Goal: Browse casually: Explore the website without a specific task or goal

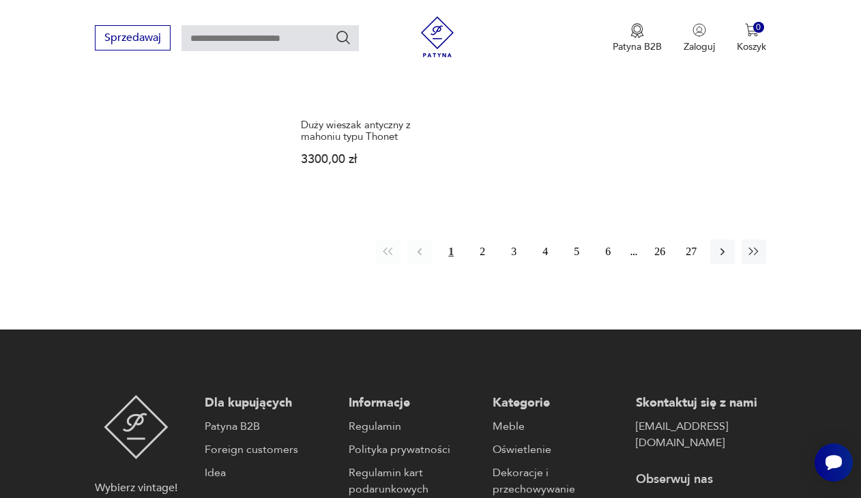
scroll to position [2090, 0]
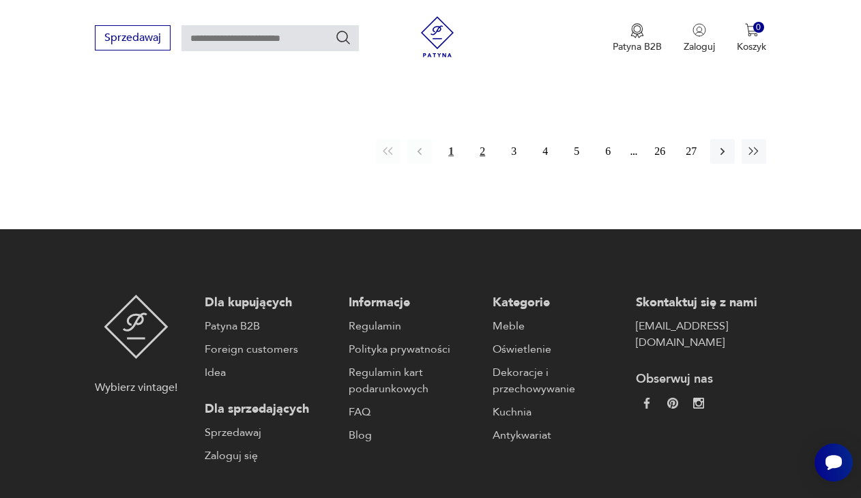
click at [481, 164] on button "2" at bounding box center [482, 151] width 25 height 25
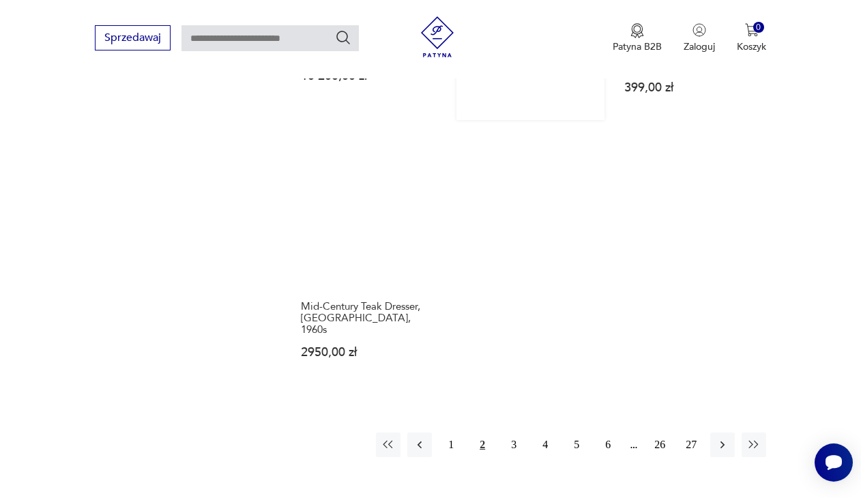
scroll to position [1931, 0]
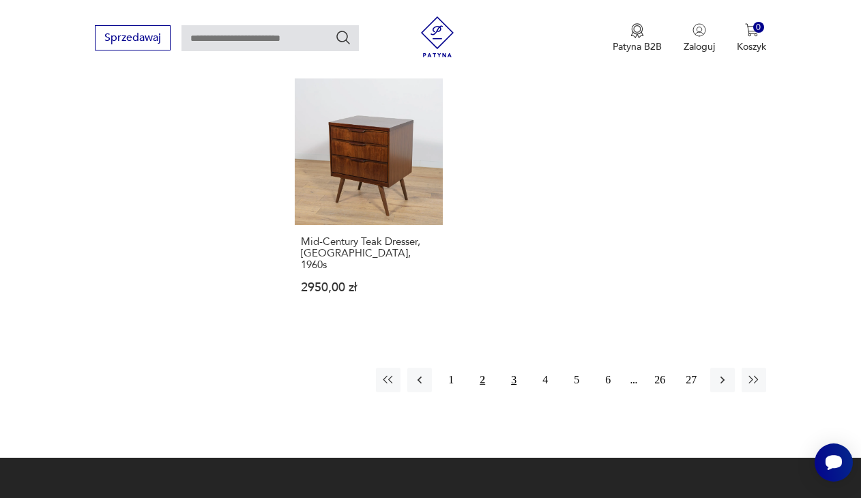
click at [510, 377] on button "3" at bounding box center [514, 380] width 25 height 25
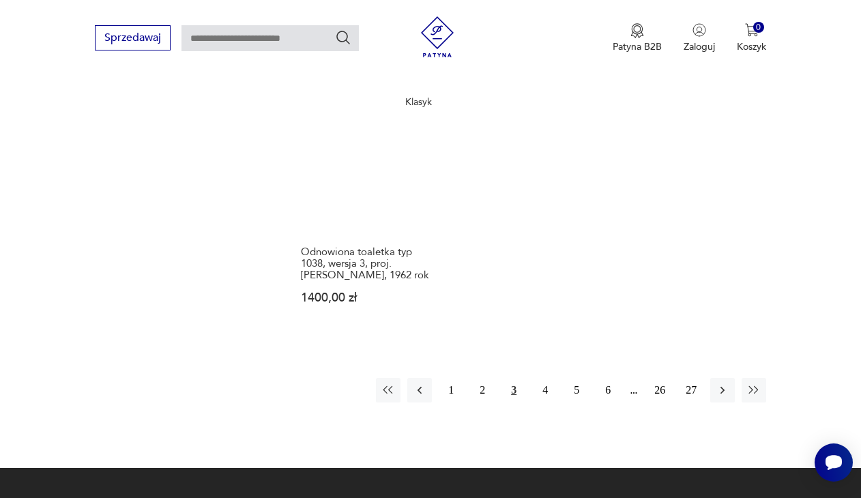
scroll to position [1966, 0]
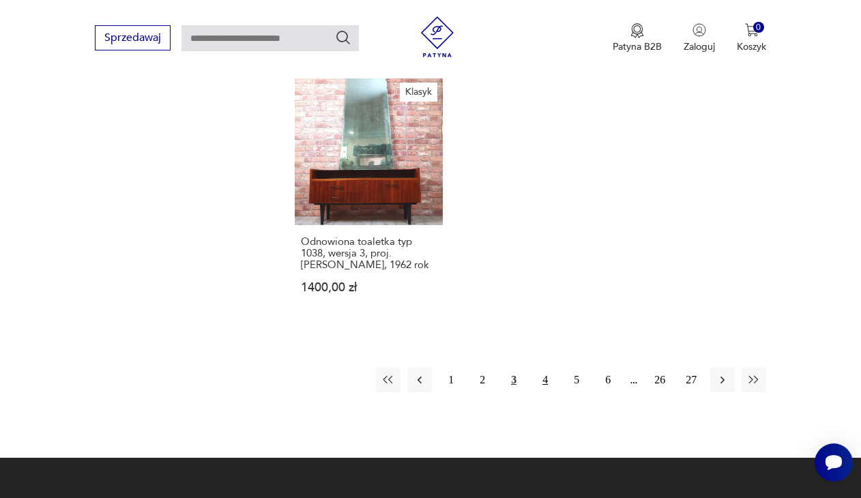
click at [542, 392] on button "4" at bounding box center [545, 380] width 25 height 25
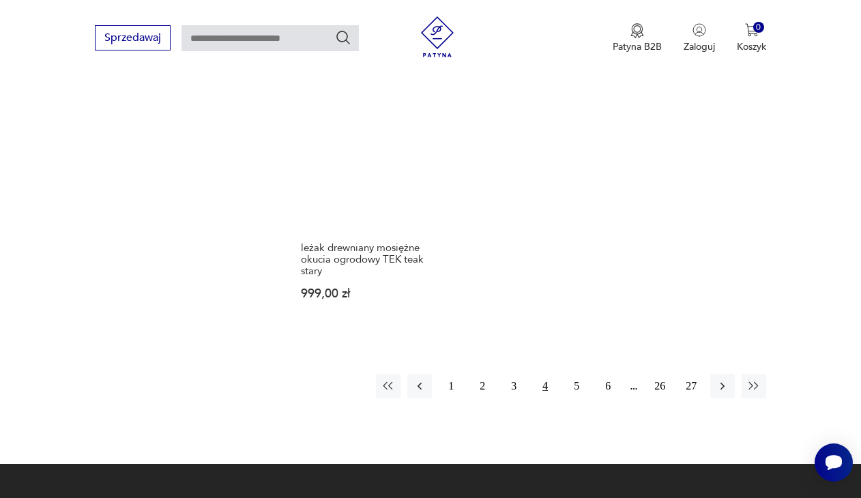
scroll to position [1943, 0]
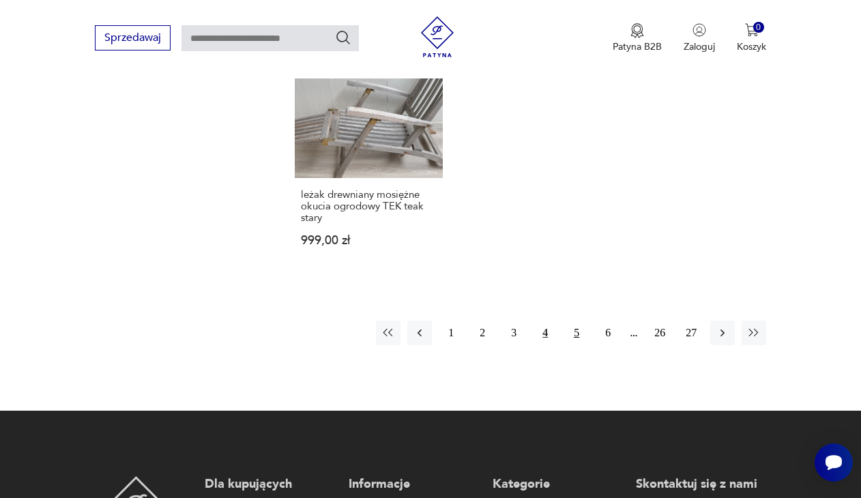
click at [578, 345] on button "5" at bounding box center [576, 333] width 25 height 25
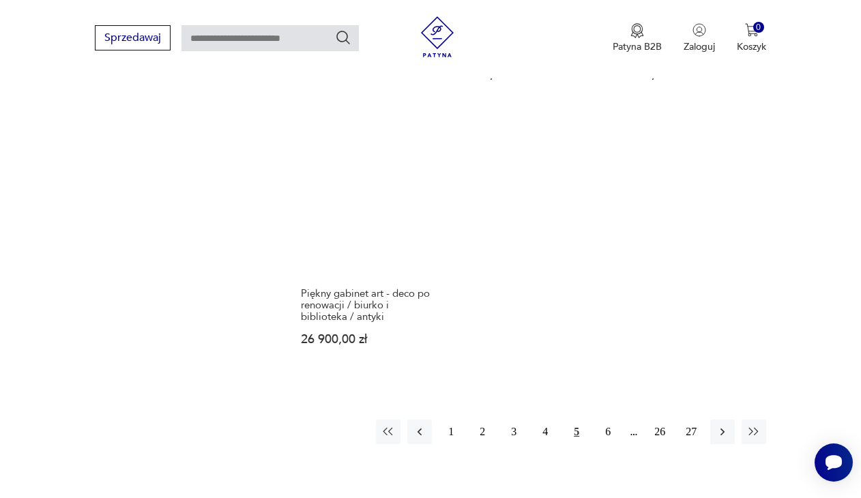
scroll to position [1918, 0]
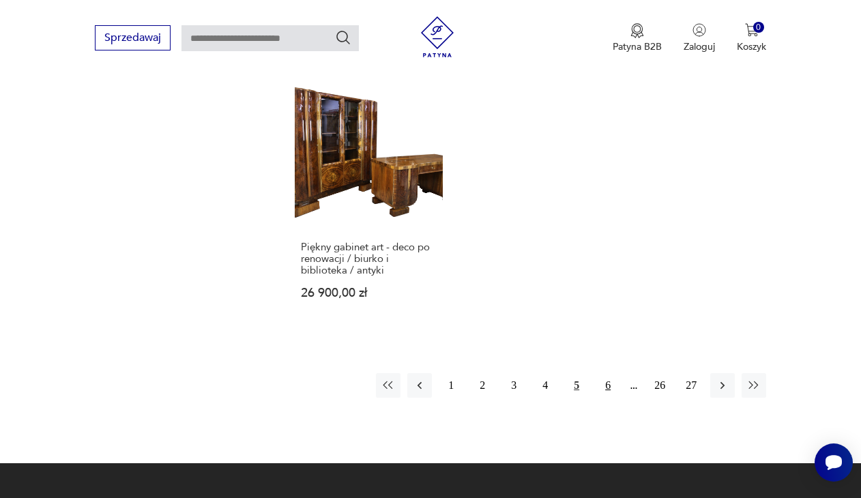
click at [609, 398] on button "6" at bounding box center [608, 385] width 25 height 25
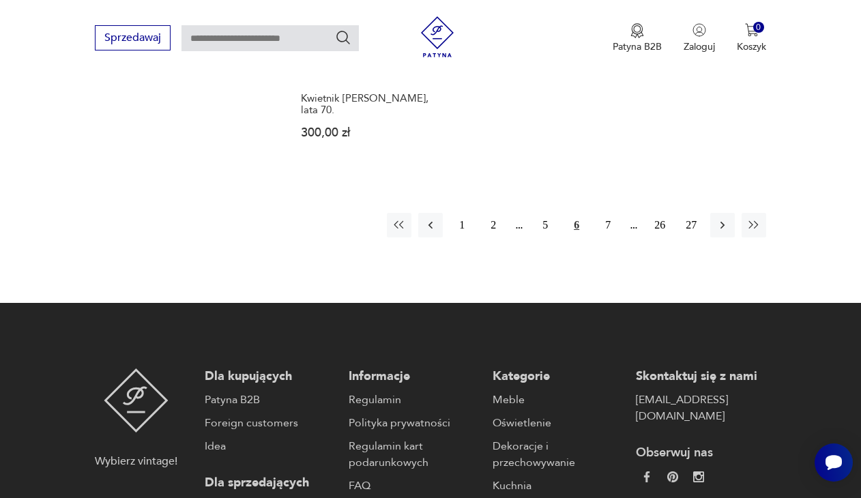
scroll to position [2061, 0]
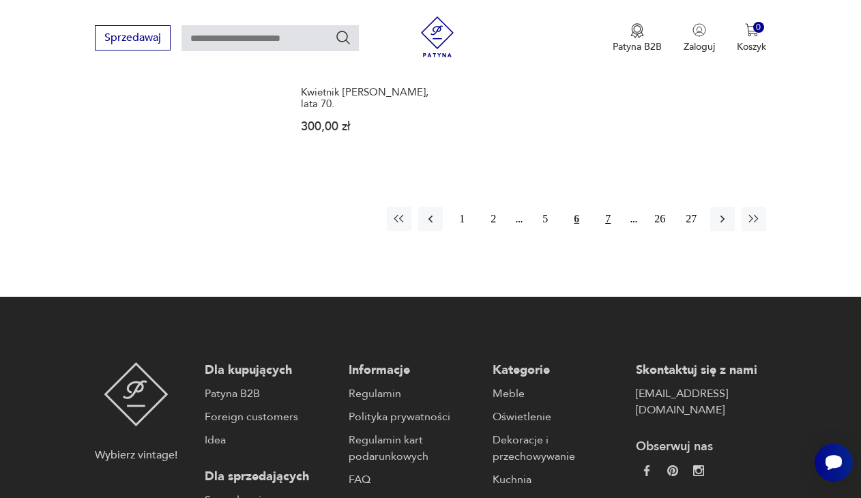
click at [608, 231] on button "7" at bounding box center [608, 219] width 25 height 25
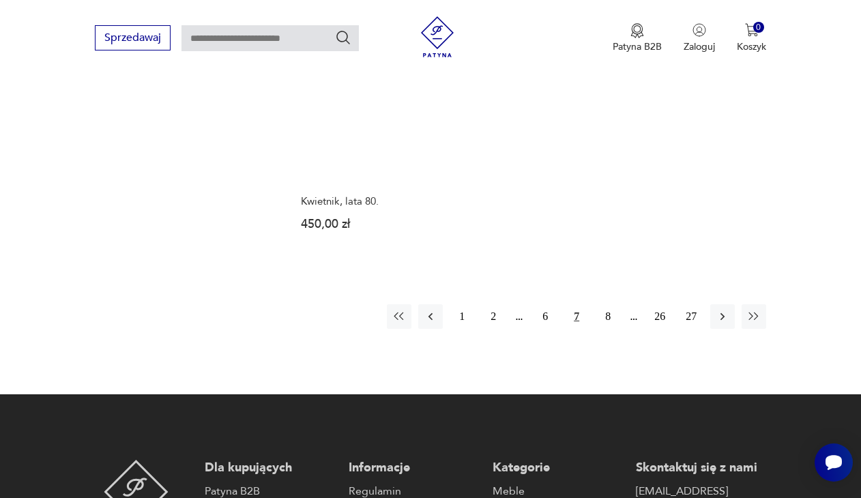
scroll to position [2024, 0]
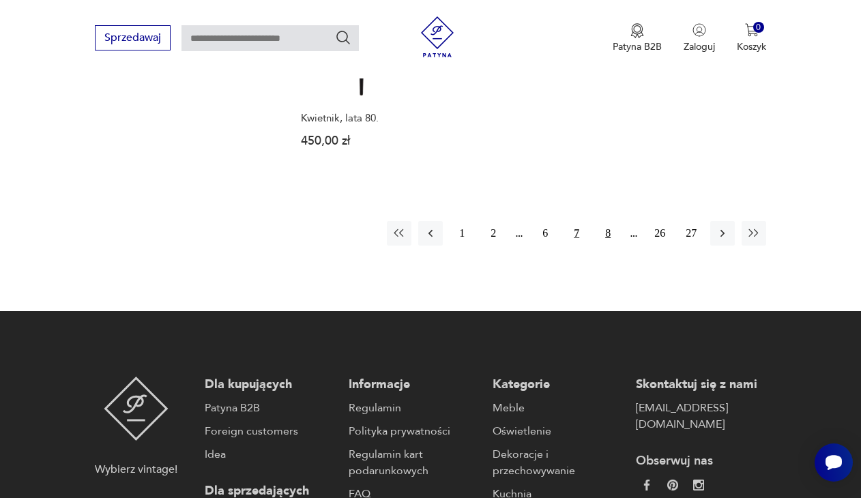
click at [611, 246] on button "8" at bounding box center [608, 233] width 25 height 25
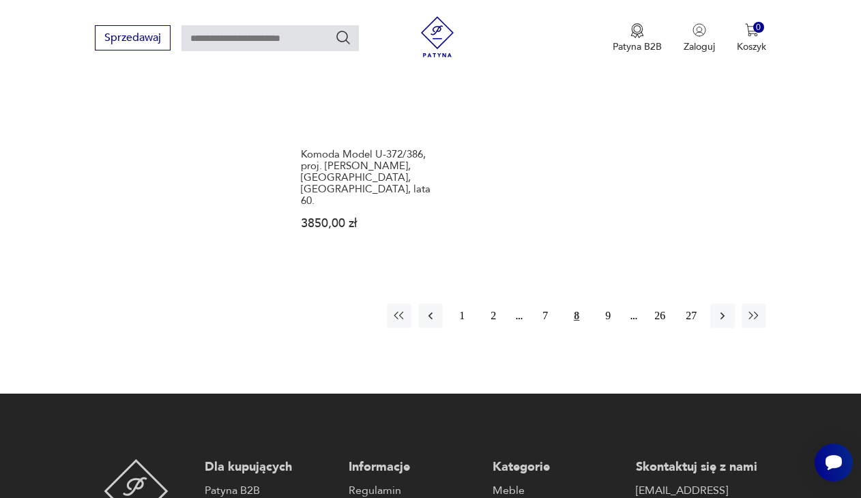
scroll to position [2044, 0]
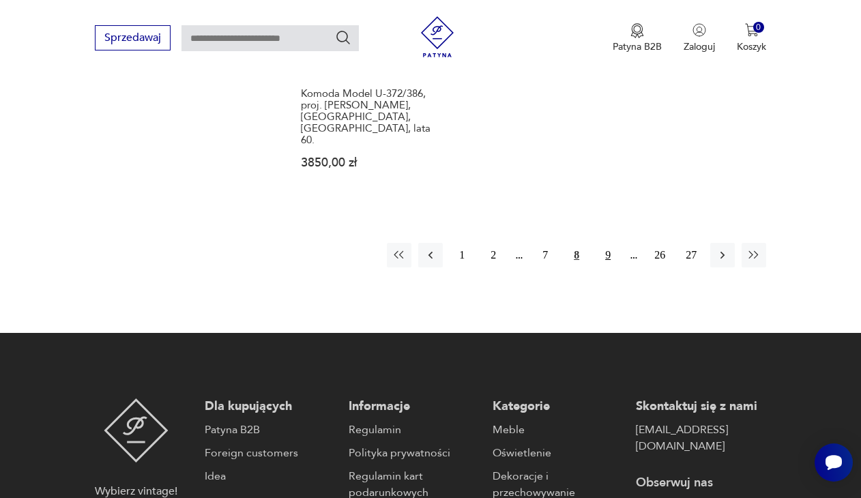
click at [613, 252] on button "9" at bounding box center [608, 255] width 25 height 25
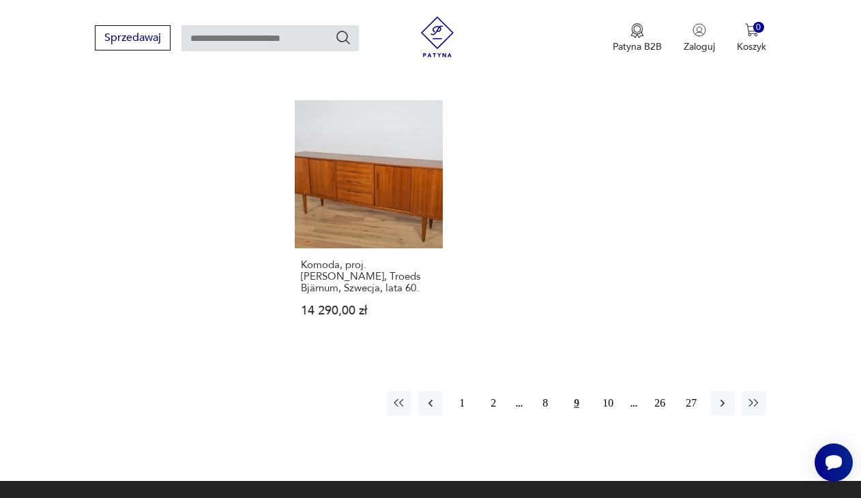
scroll to position [1935, 0]
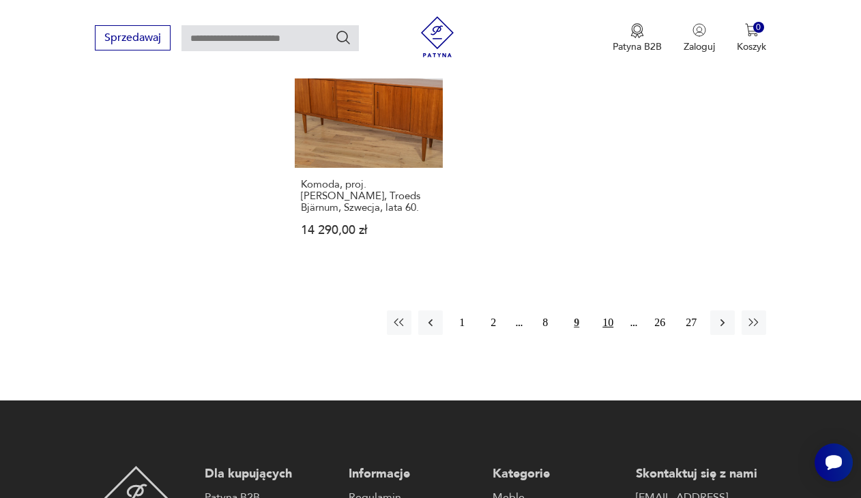
click at [608, 335] on button "10" at bounding box center [608, 322] width 25 height 25
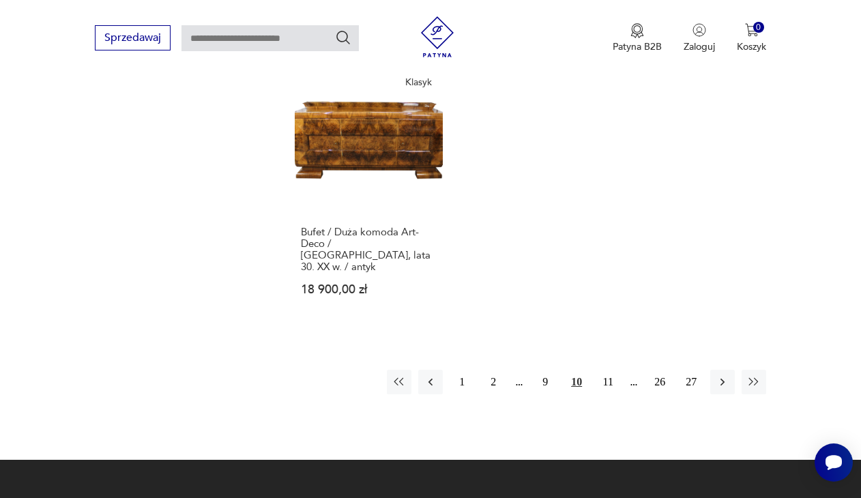
scroll to position [1898, 0]
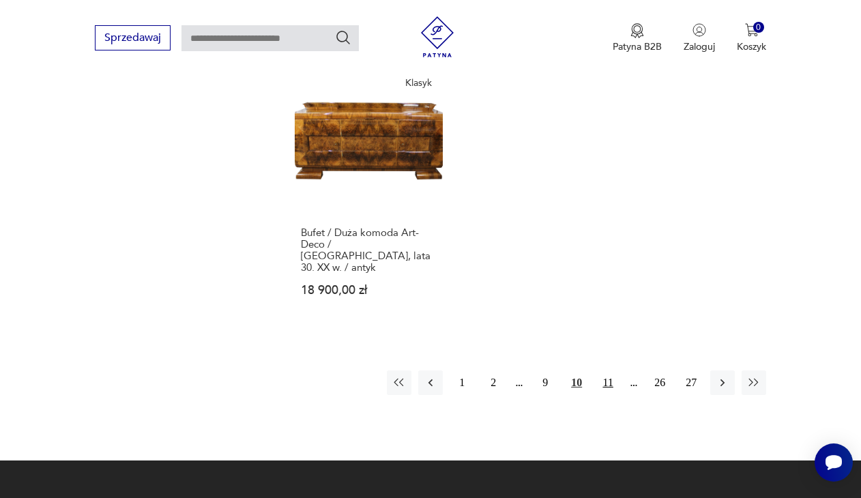
click at [614, 394] on button "11" at bounding box center [608, 383] width 25 height 25
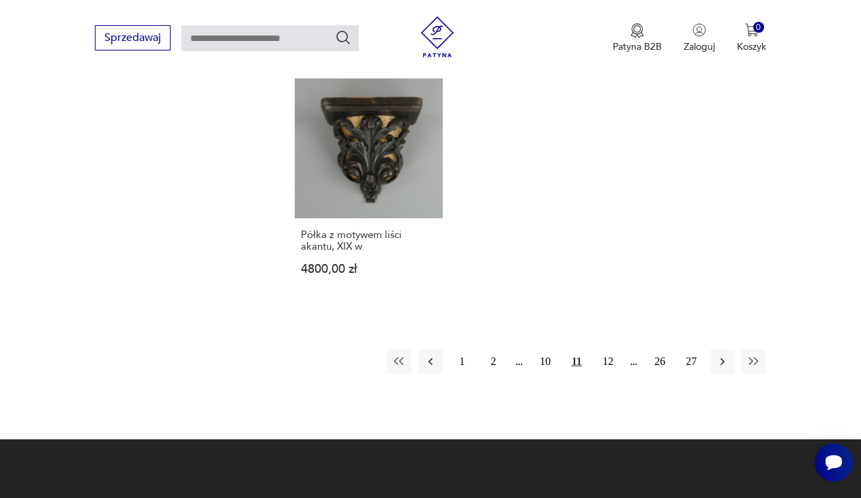
scroll to position [1900, 0]
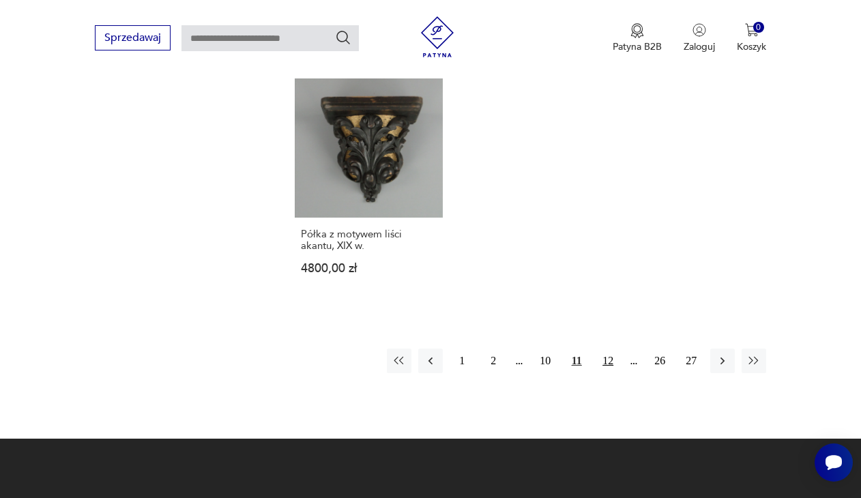
click at [605, 373] on button "12" at bounding box center [608, 361] width 25 height 25
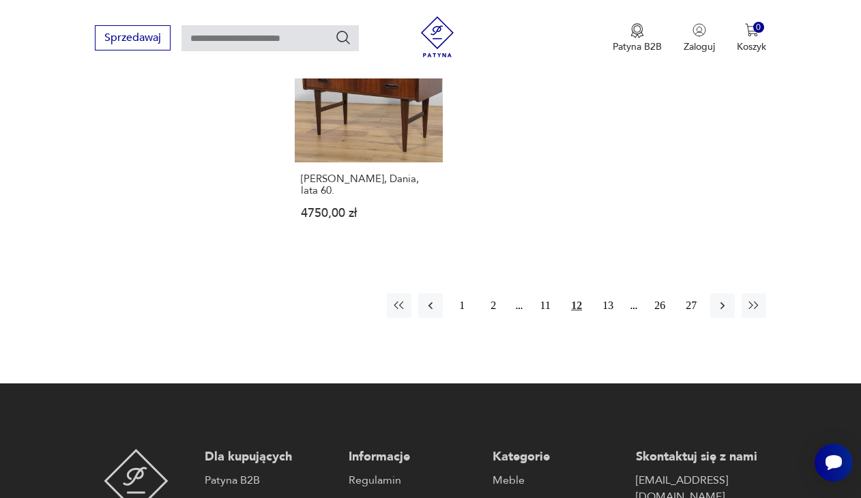
scroll to position [1965, 0]
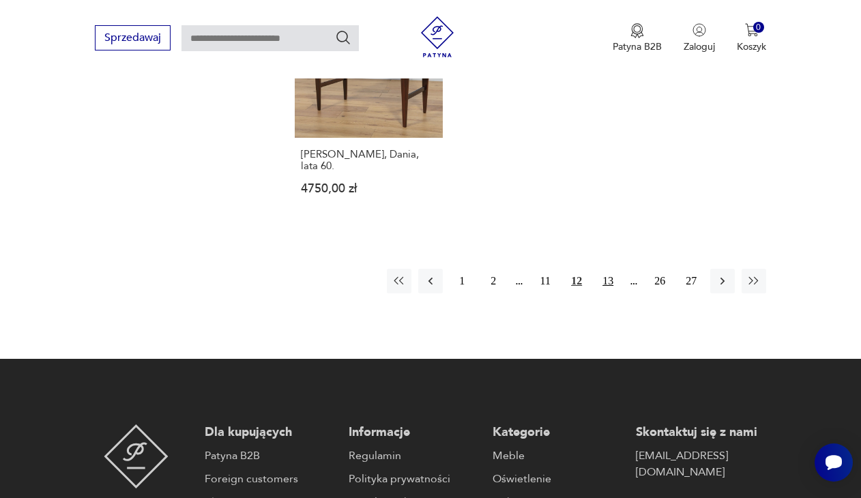
click at [612, 293] on button "13" at bounding box center [608, 281] width 25 height 25
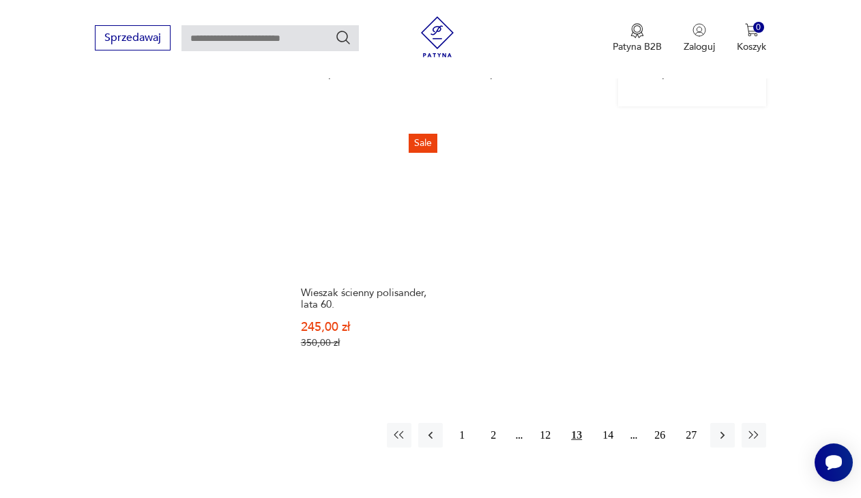
scroll to position [1854, 0]
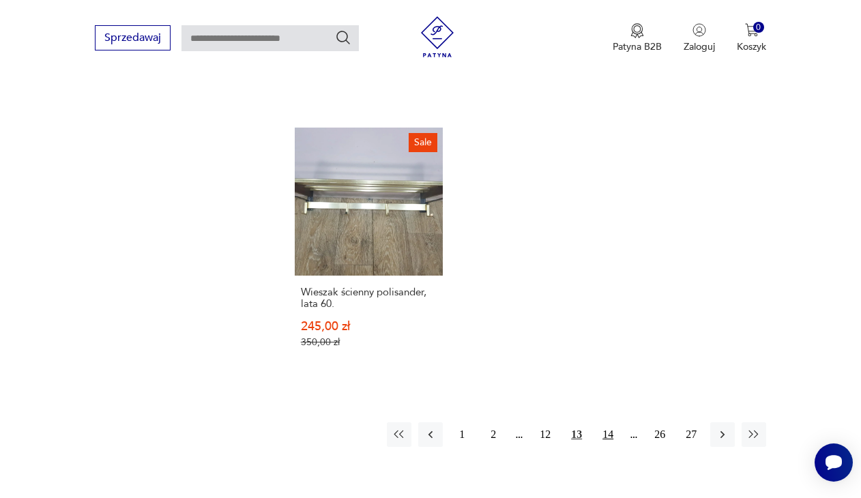
click at [606, 447] on button "14" at bounding box center [608, 434] width 25 height 25
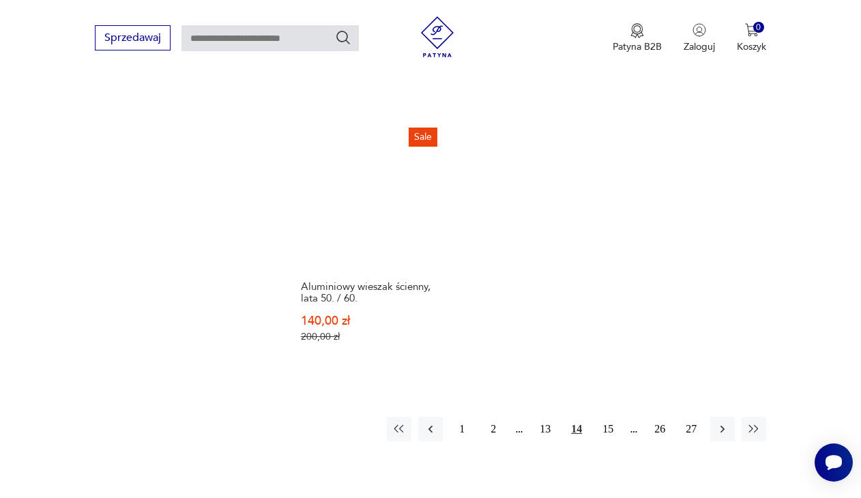
scroll to position [1961, 0]
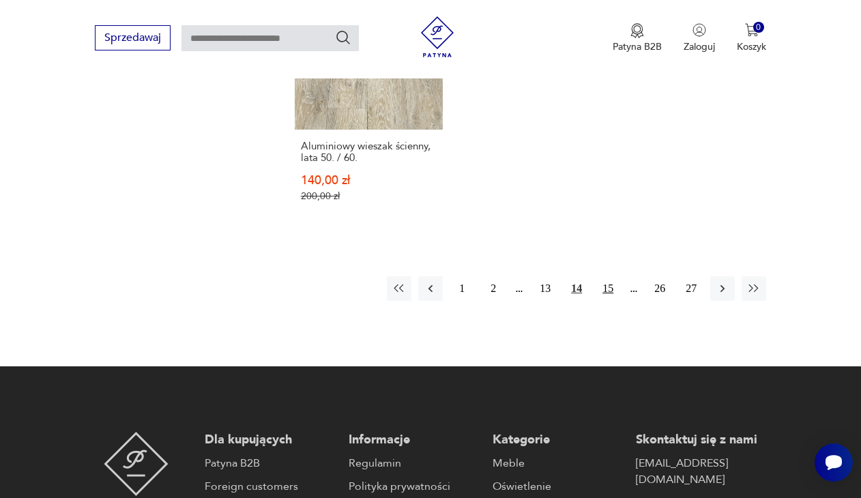
click at [615, 301] on button "15" at bounding box center [608, 288] width 25 height 25
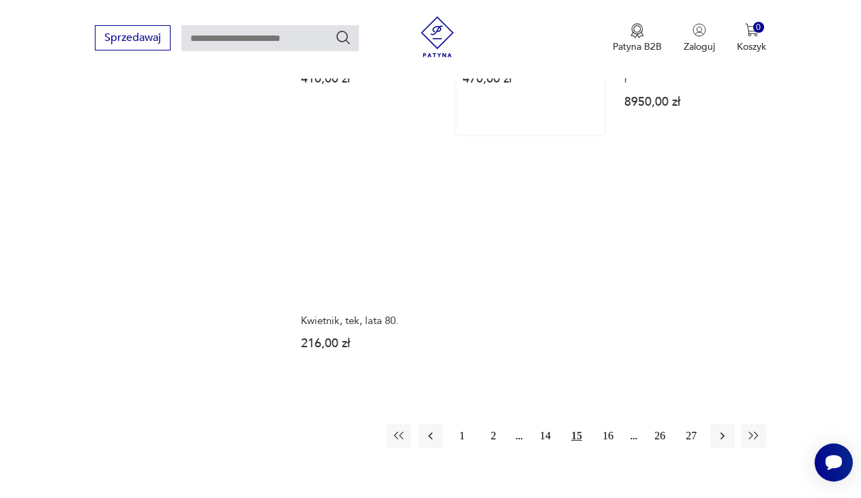
scroll to position [1907, 0]
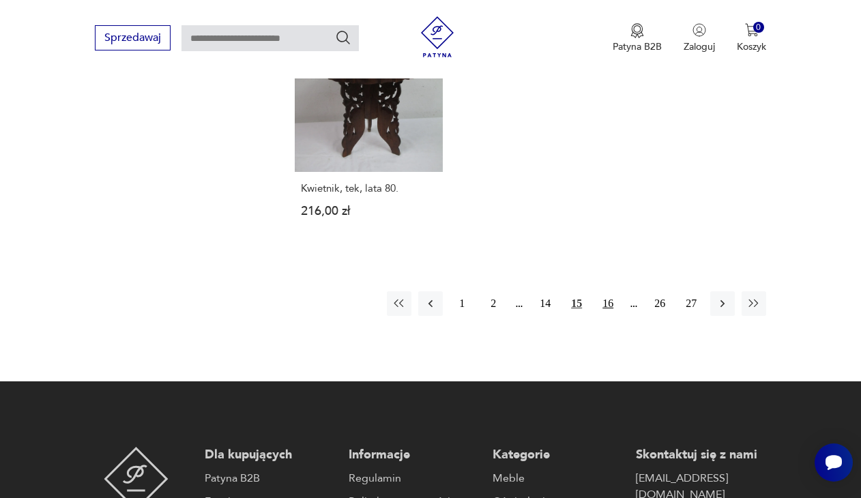
click at [605, 316] on button "16" at bounding box center [608, 303] width 25 height 25
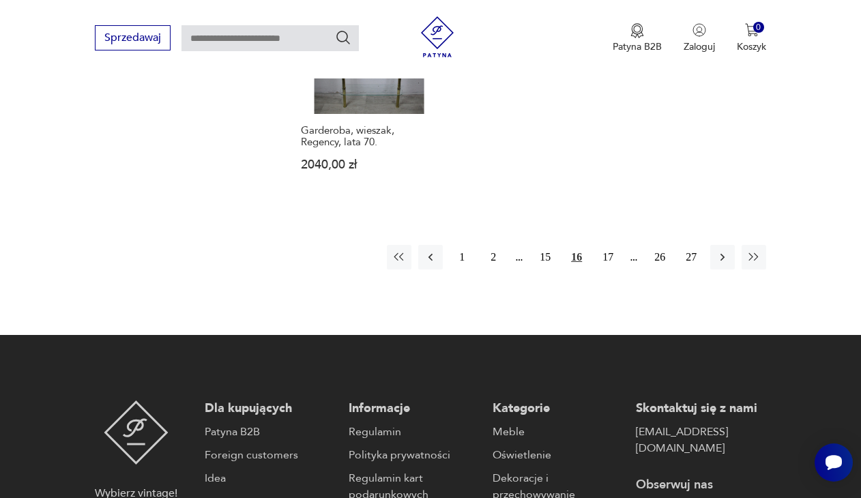
scroll to position [2072, 0]
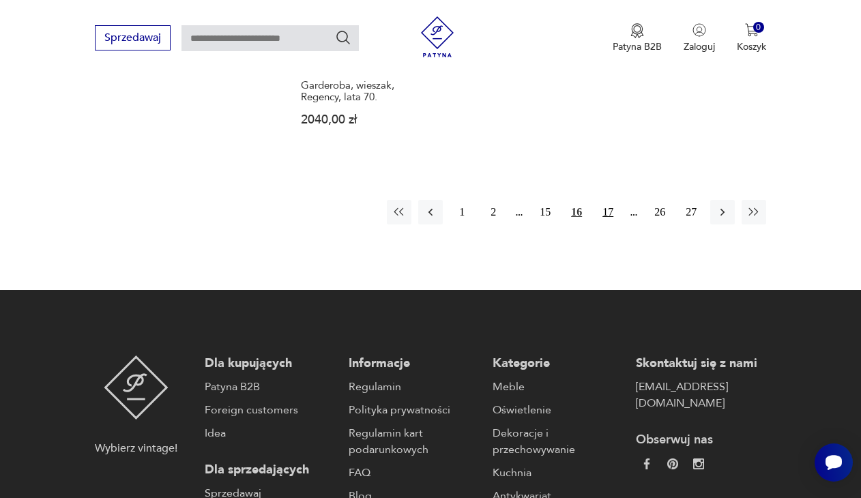
click at [603, 208] on button "17" at bounding box center [608, 212] width 25 height 25
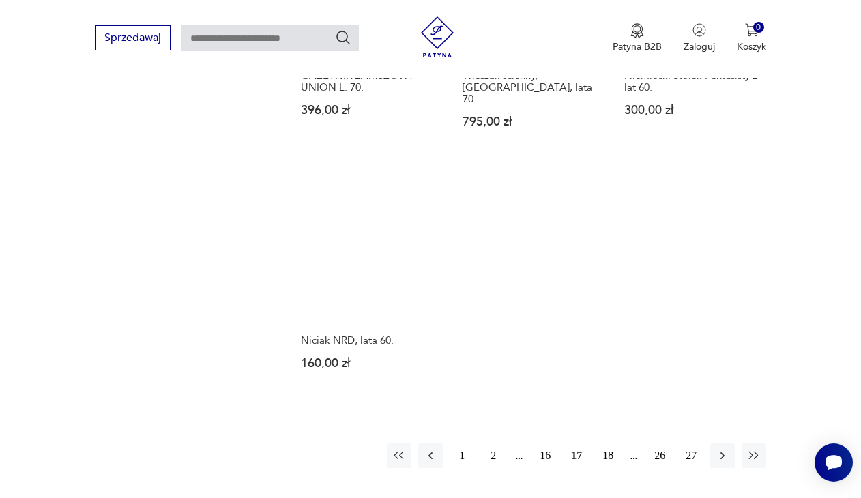
scroll to position [1861, 0]
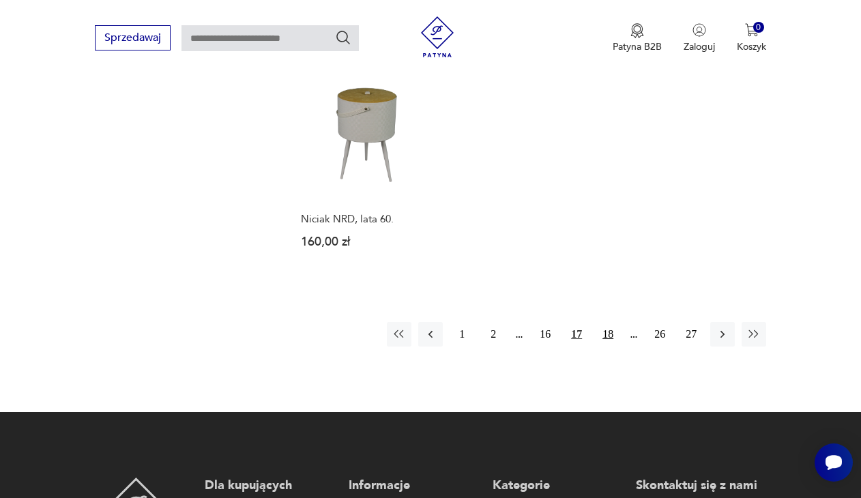
click at [603, 347] on button "18" at bounding box center [608, 334] width 25 height 25
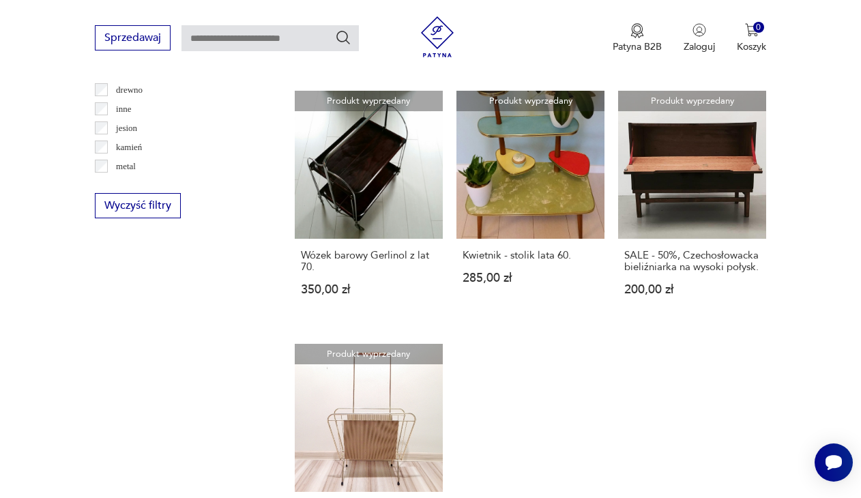
scroll to position [1920, 0]
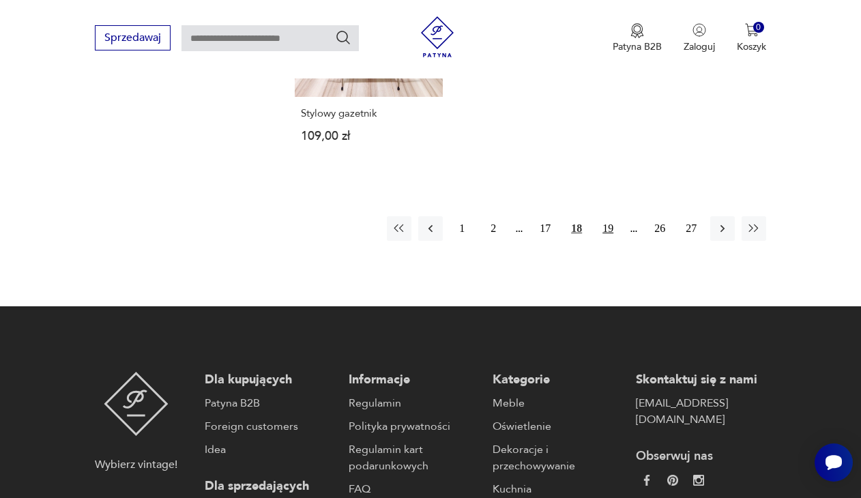
click at [606, 241] on button "19" at bounding box center [608, 228] width 25 height 25
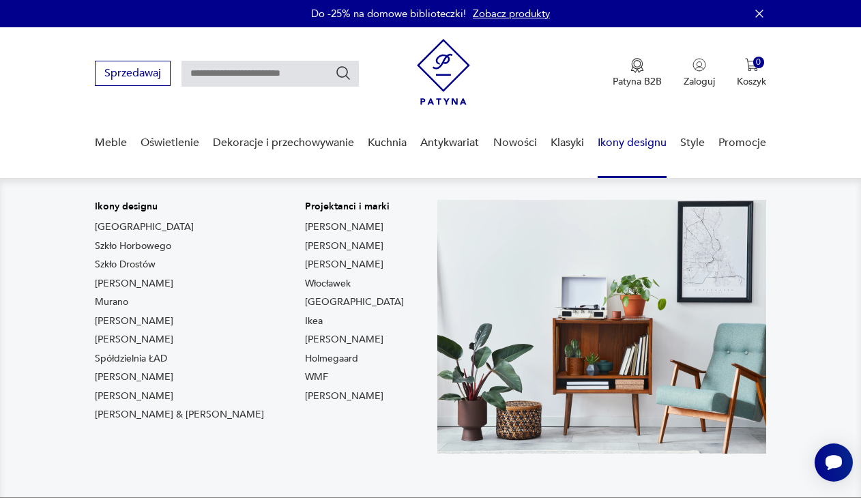
click at [627, 145] on link "Ikony designu" at bounding box center [632, 143] width 69 height 53
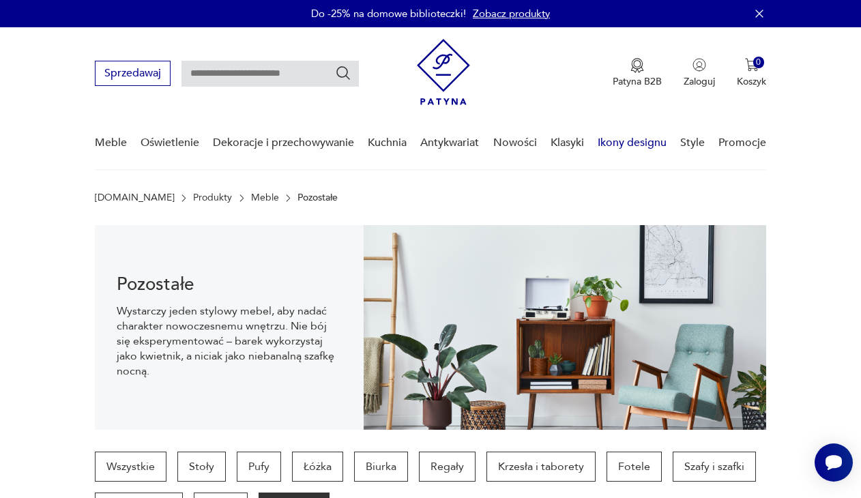
click at [628, 146] on link "Ikony designu" at bounding box center [632, 143] width 69 height 53
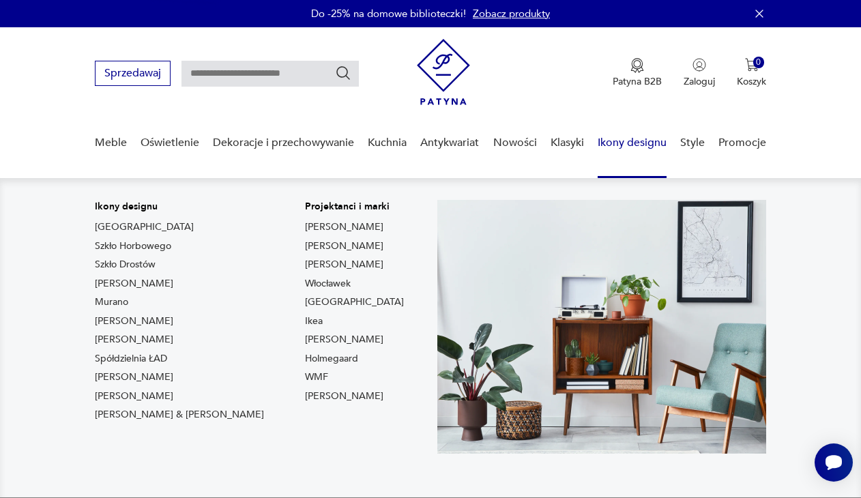
click at [606, 142] on link "Ikony designu" at bounding box center [632, 143] width 69 height 53
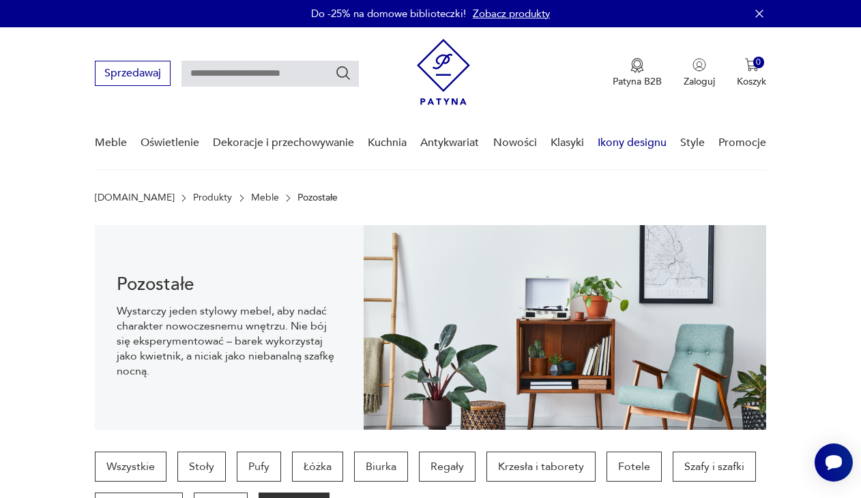
click at [606, 141] on link "Ikony designu" at bounding box center [632, 143] width 69 height 53
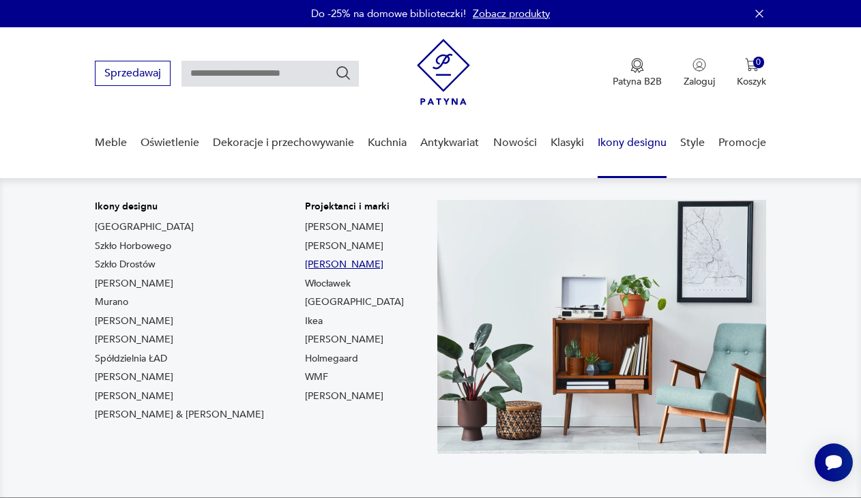
click at [305, 270] on link "Louis Poulsen" at bounding box center [344, 265] width 78 height 14
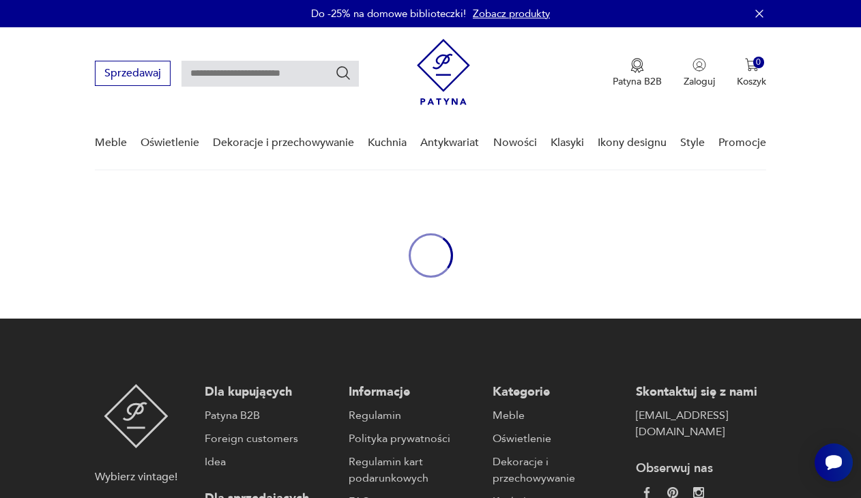
type input "*******"
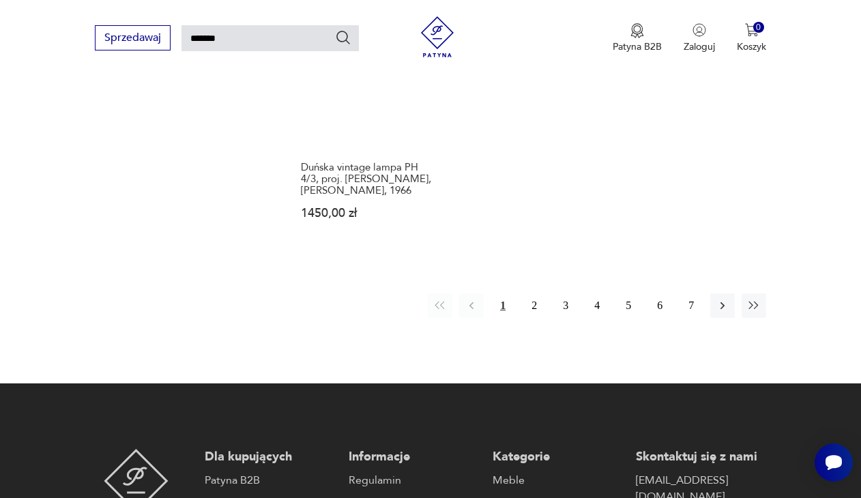
scroll to position [1648, 0]
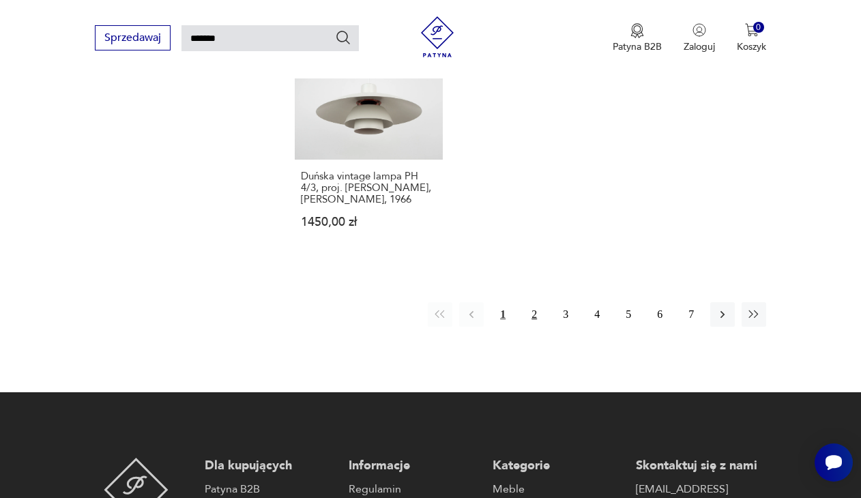
click at [535, 327] on button "2" at bounding box center [534, 314] width 25 height 25
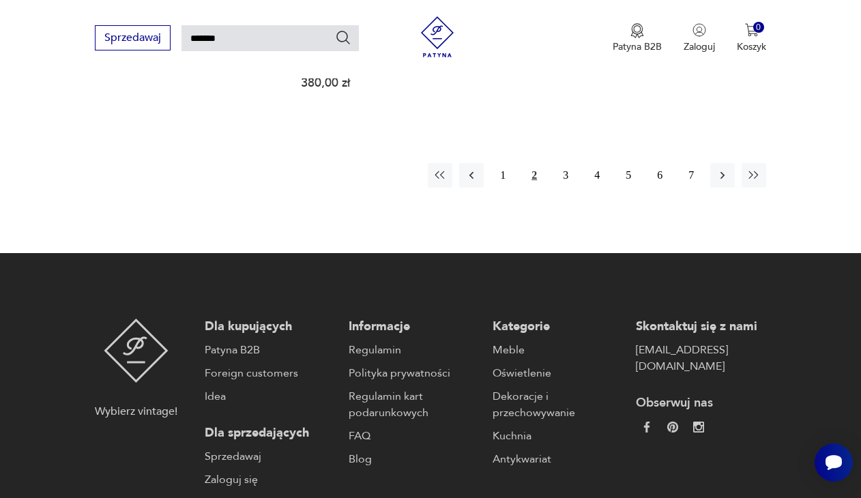
scroll to position [1800, 0]
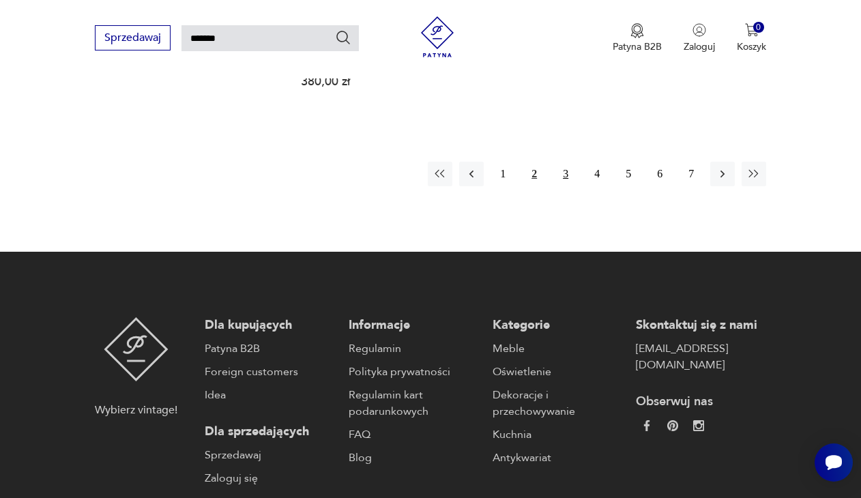
click at [568, 186] on button "3" at bounding box center [565, 174] width 25 height 25
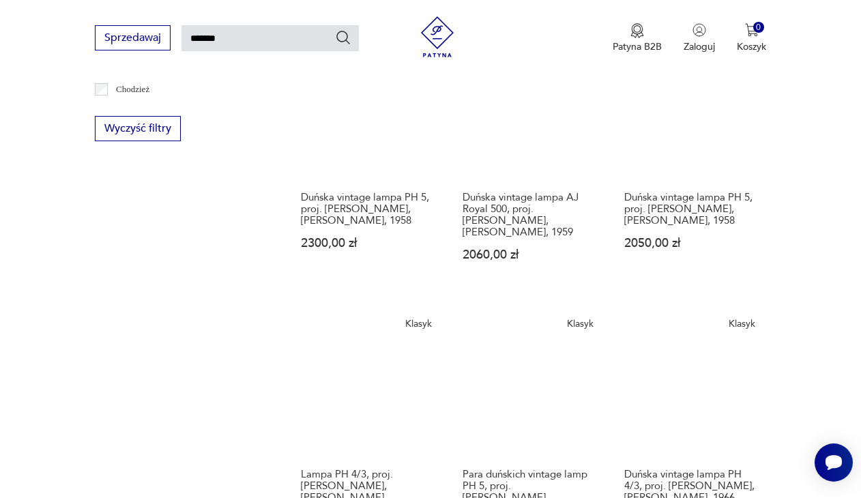
scroll to position [836, 0]
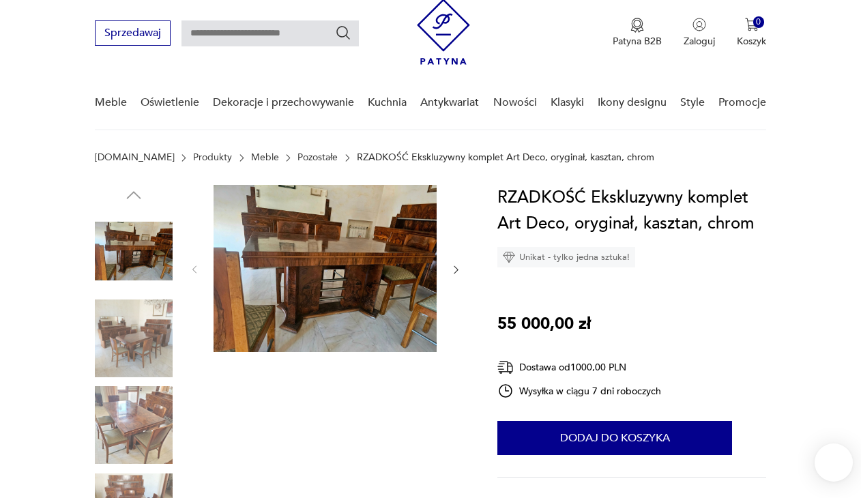
click at [329, 259] on img at bounding box center [325, 268] width 223 height 167
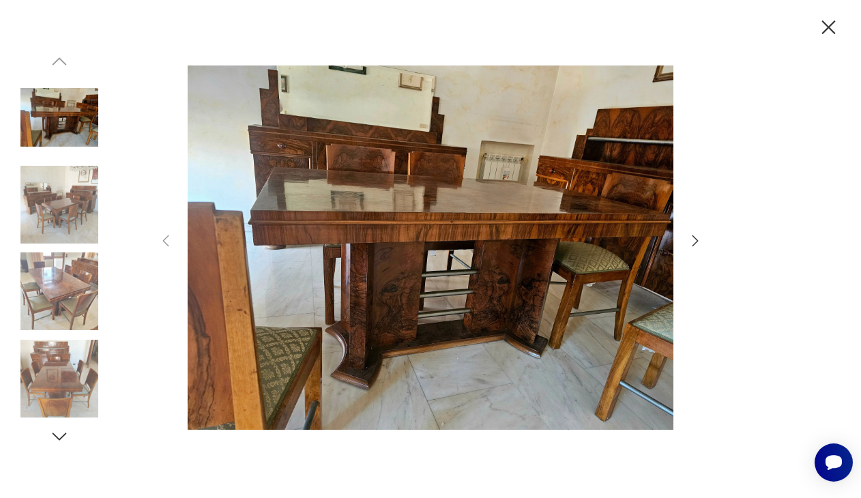
click at [691, 242] on icon "button" at bounding box center [695, 241] width 16 height 16
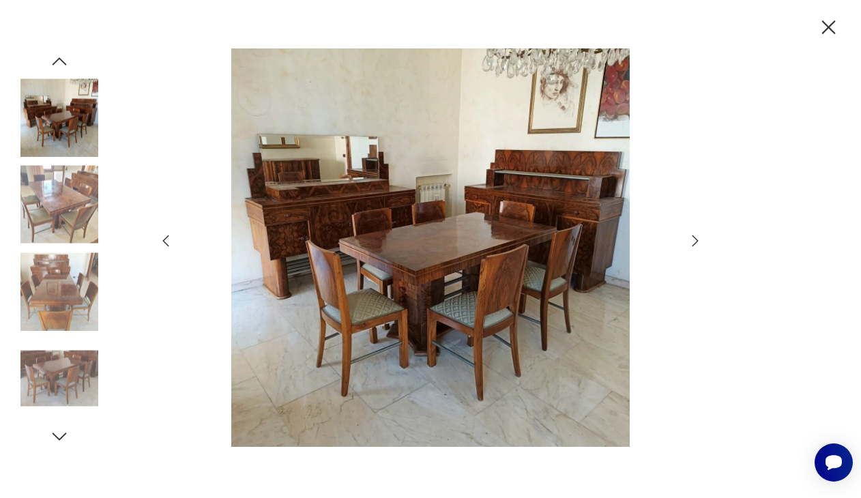
click at [691, 242] on icon "button" at bounding box center [695, 241] width 16 height 16
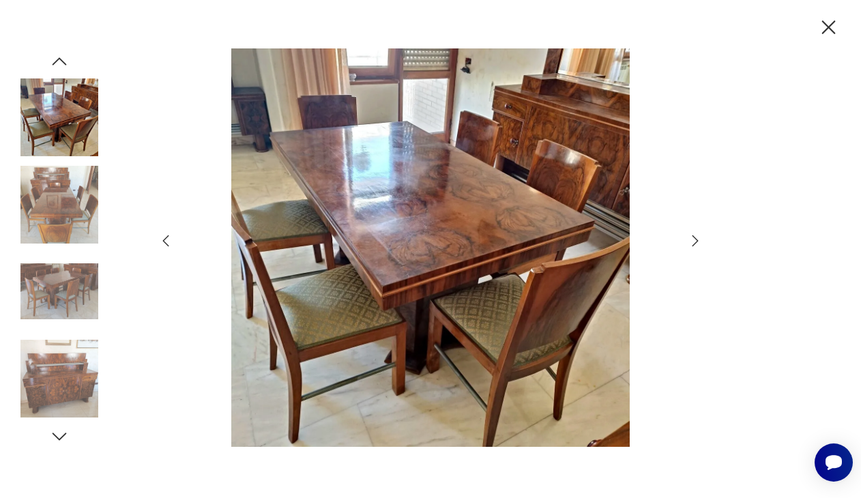
click at [691, 242] on icon "button" at bounding box center [695, 241] width 16 height 16
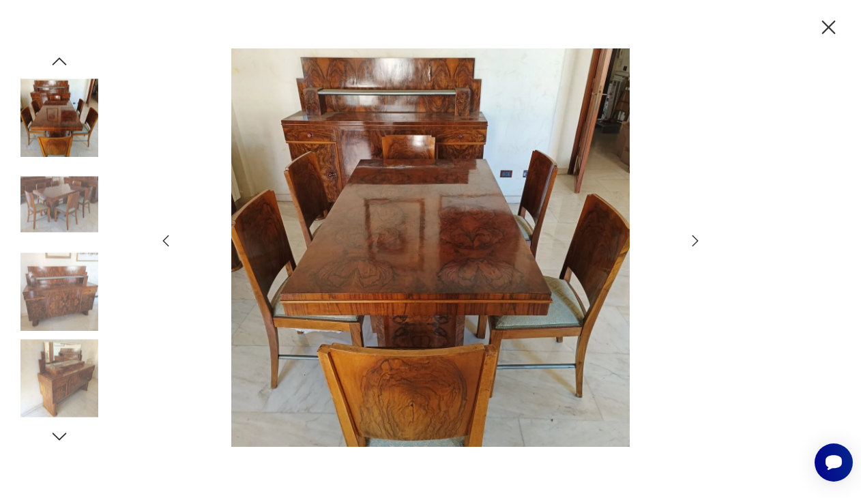
click at [691, 242] on icon "button" at bounding box center [695, 241] width 16 height 16
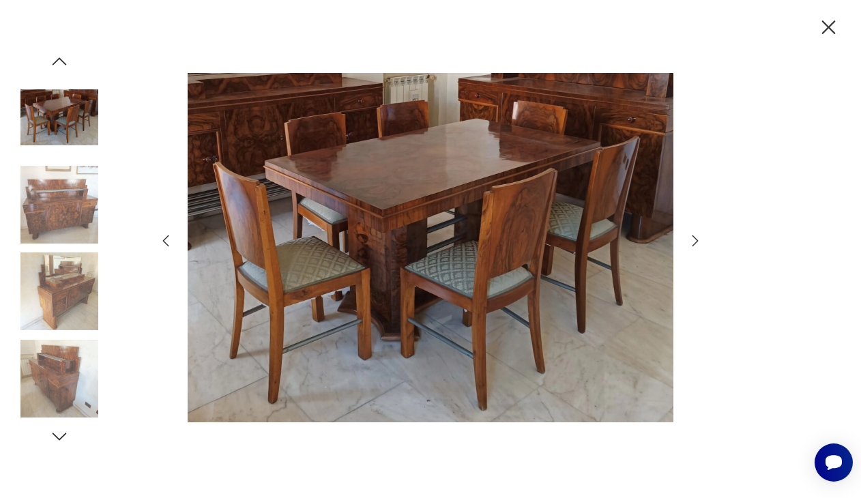
click at [691, 242] on icon "button" at bounding box center [695, 241] width 16 height 16
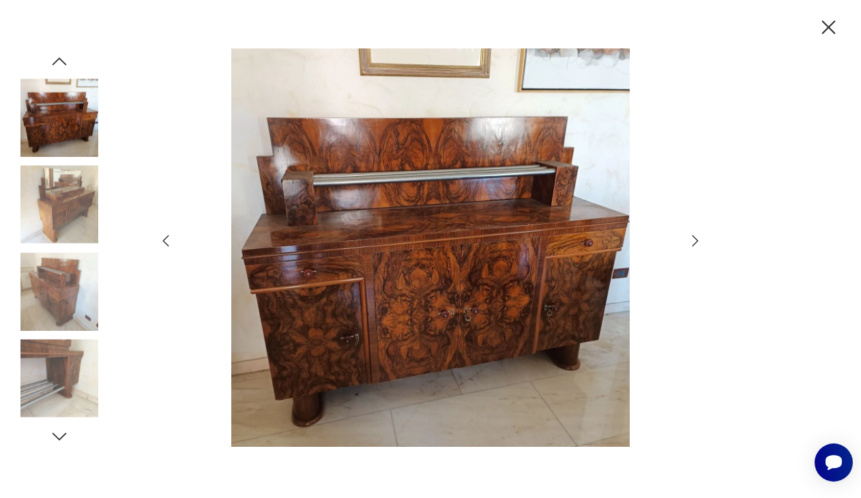
click at [691, 242] on icon "button" at bounding box center [695, 241] width 16 height 16
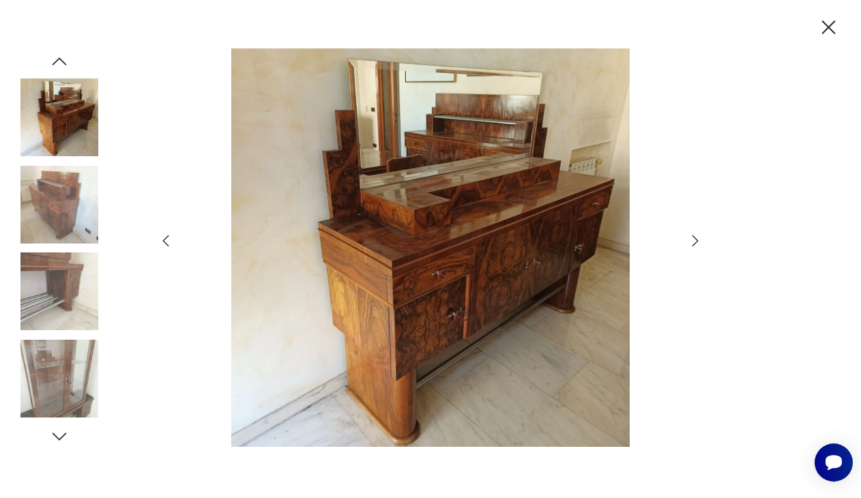
click at [691, 242] on icon "button" at bounding box center [695, 241] width 16 height 16
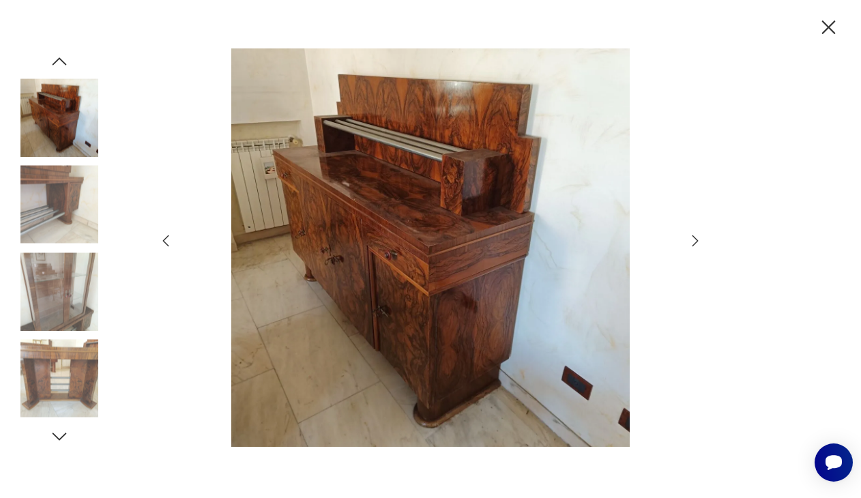
click at [691, 242] on icon "button" at bounding box center [695, 241] width 16 height 16
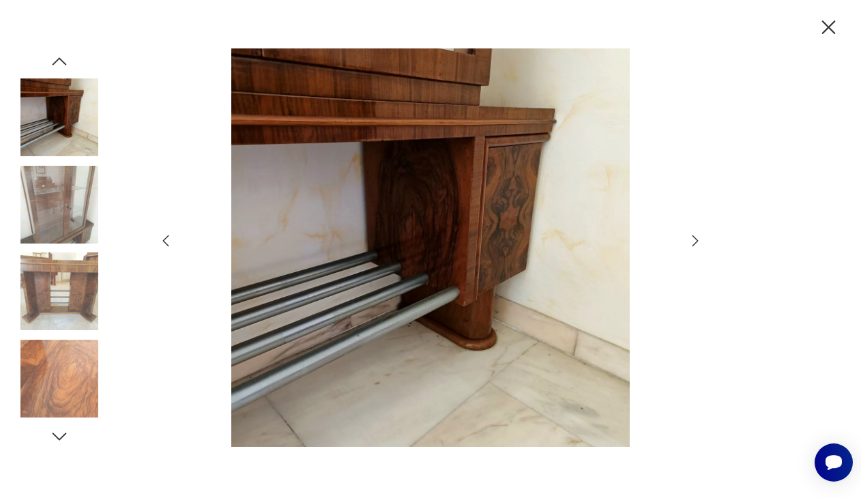
click at [691, 242] on icon "button" at bounding box center [695, 241] width 16 height 16
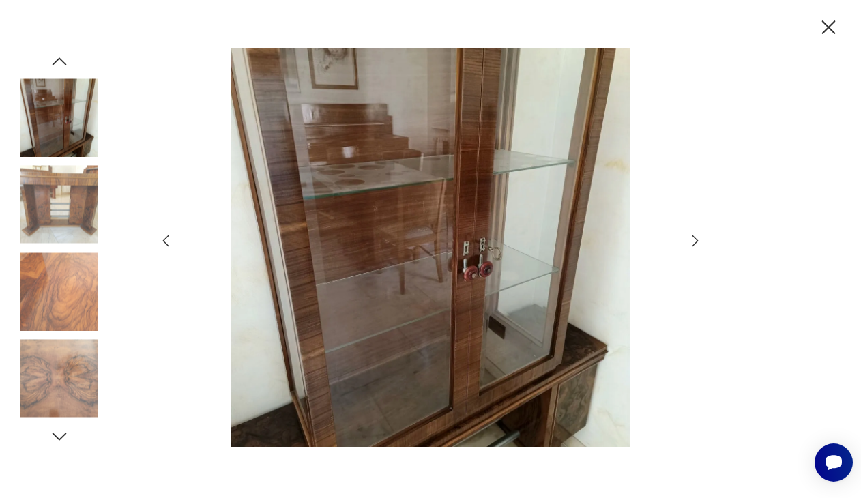
click at [691, 242] on icon "button" at bounding box center [695, 241] width 16 height 16
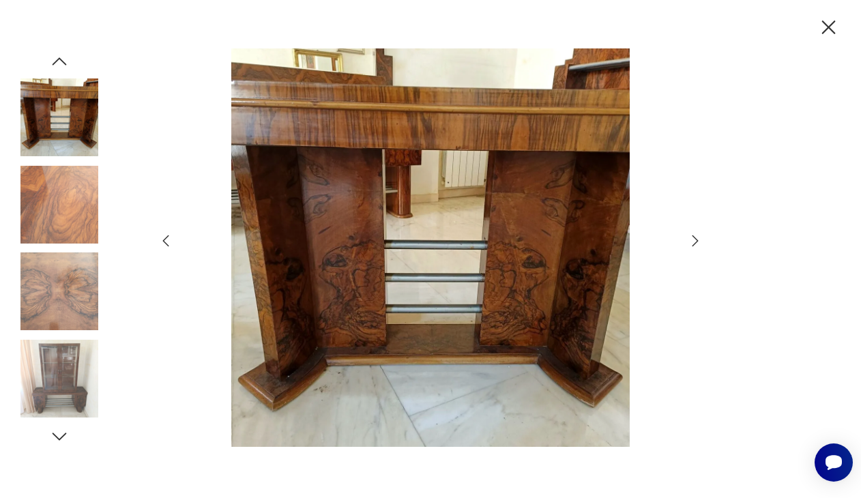
click at [691, 242] on icon "button" at bounding box center [695, 241] width 16 height 16
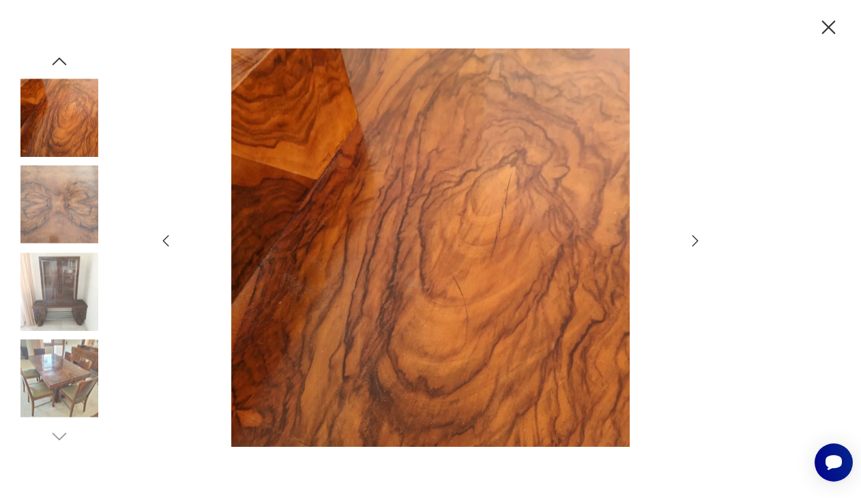
click at [691, 242] on icon "button" at bounding box center [695, 241] width 16 height 16
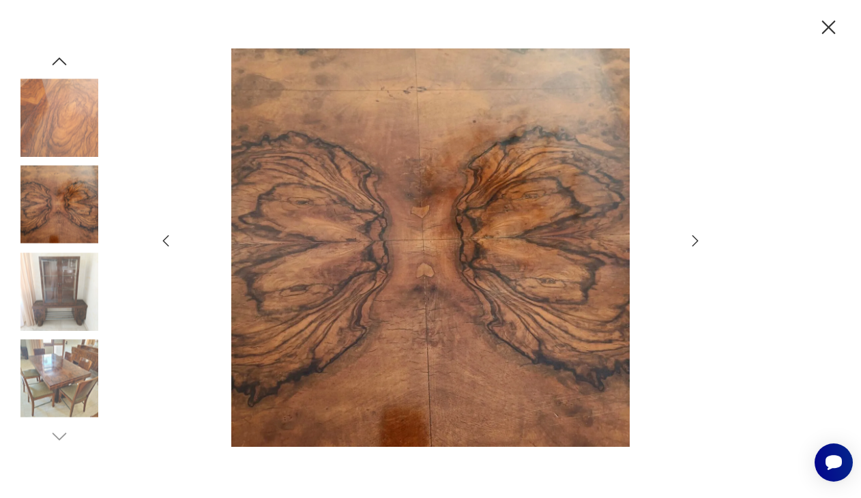
click at [691, 242] on icon "button" at bounding box center [695, 241] width 16 height 16
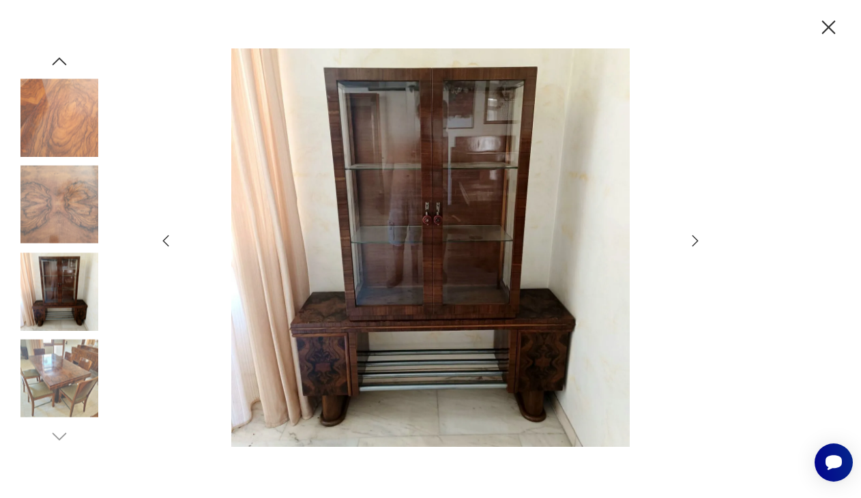
click at [691, 242] on icon "button" at bounding box center [695, 241] width 16 height 16
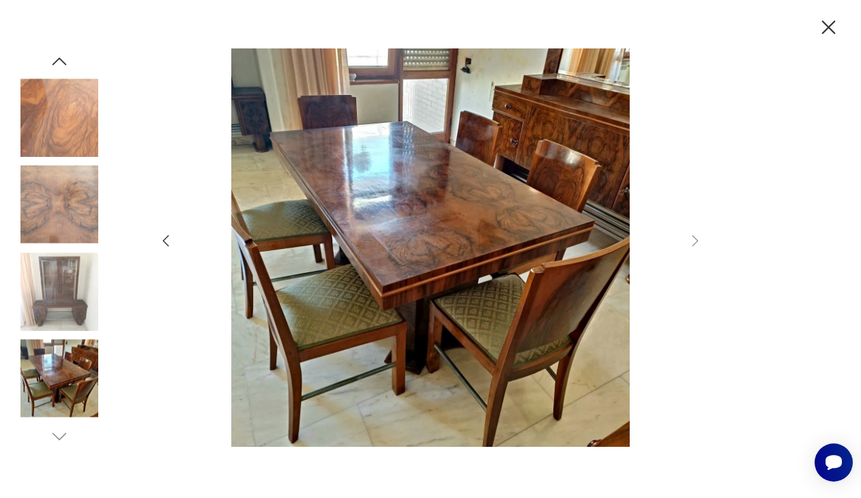
click at [830, 24] on icon "button" at bounding box center [829, 28] width 24 height 24
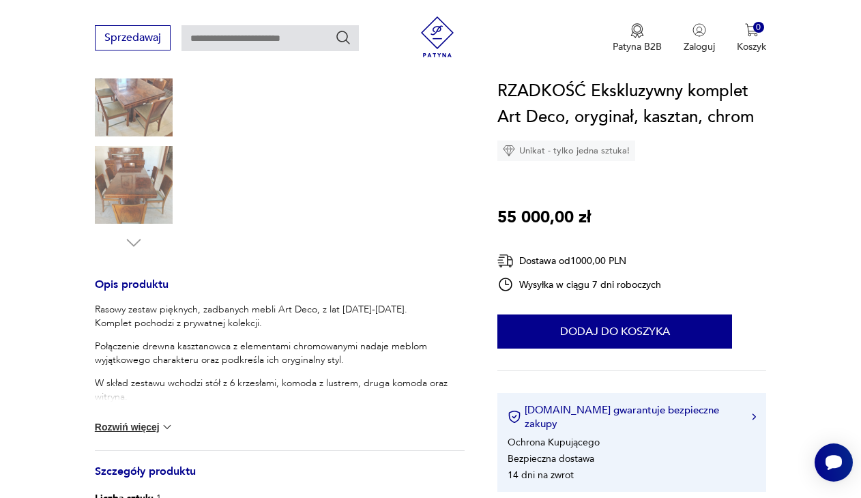
scroll to position [368, 0]
click at [139, 429] on button "Rozwiń więcej" at bounding box center [134, 427] width 79 height 14
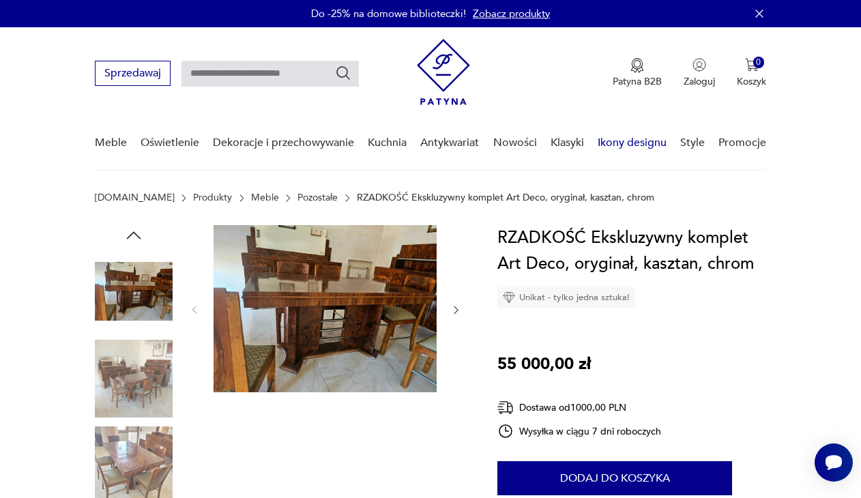
scroll to position [0, 0]
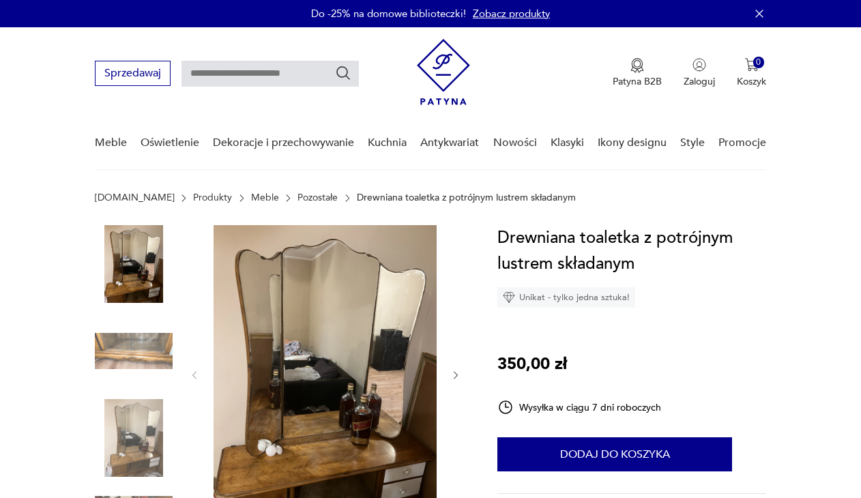
click at [137, 267] on img at bounding box center [134, 264] width 78 height 78
click at [130, 332] on img at bounding box center [134, 352] width 78 height 78
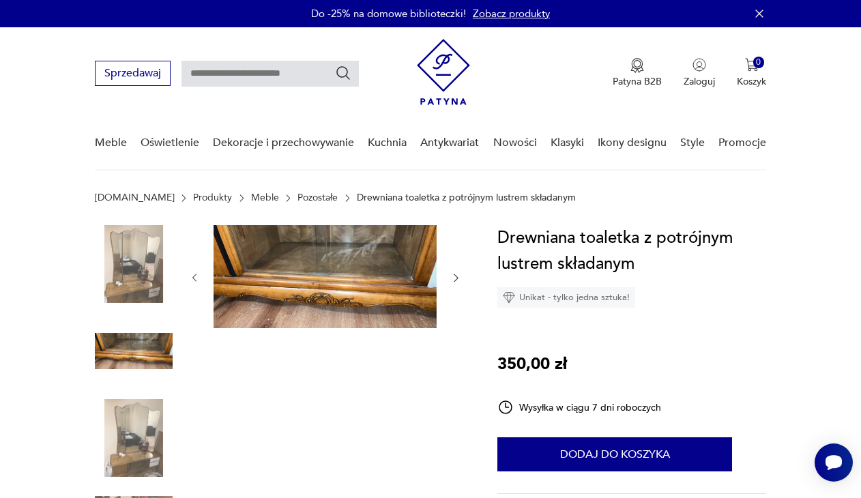
click at [126, 411] on img at bounding box center [134, 438] width 78 height 78
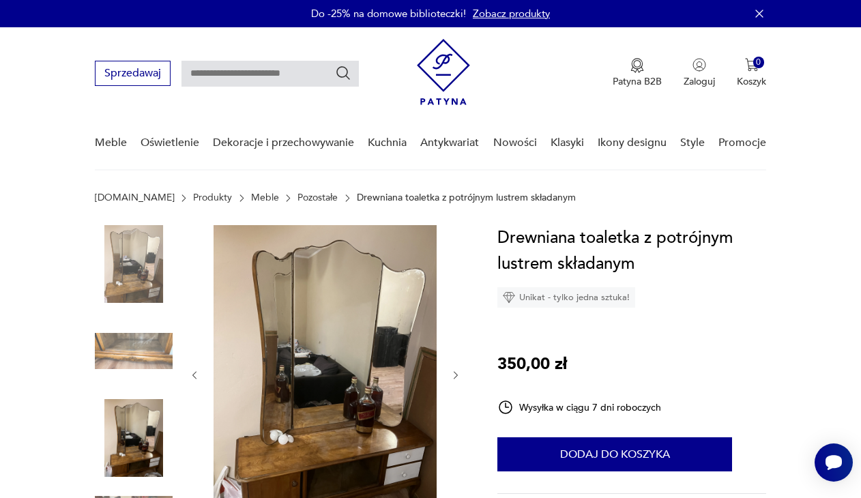
scroll to position [111, 0]
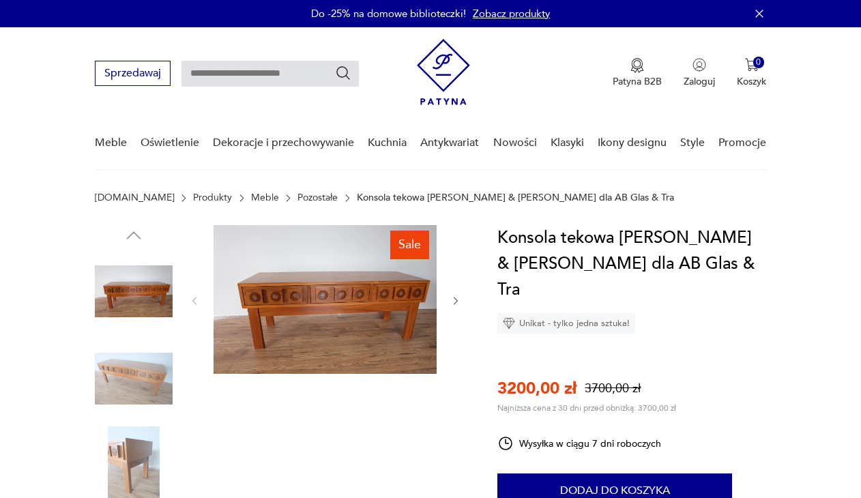
click at [137, 340] on img at bounding box center [134, 379] width 78 height 78
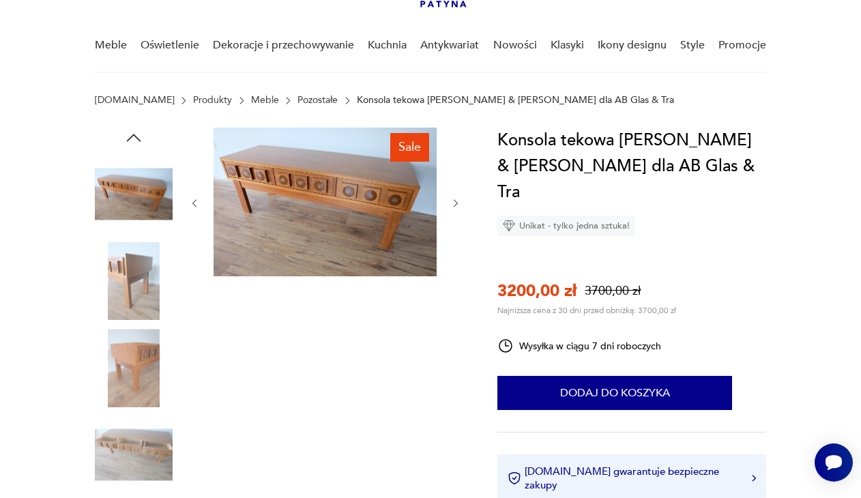
click at [285, 175] on img at bounding box center [325, 202] width 223 height 149
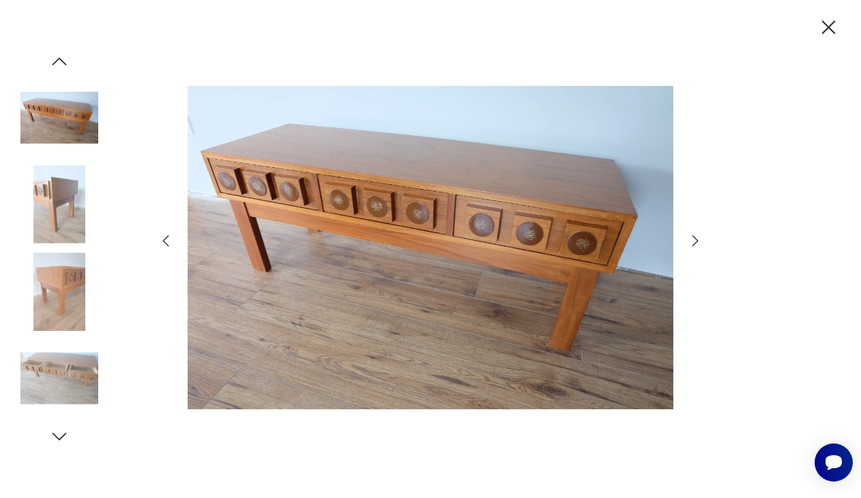
click at [691, 240] on icon "button" at bounding box center [695, 241] width 16 height 16
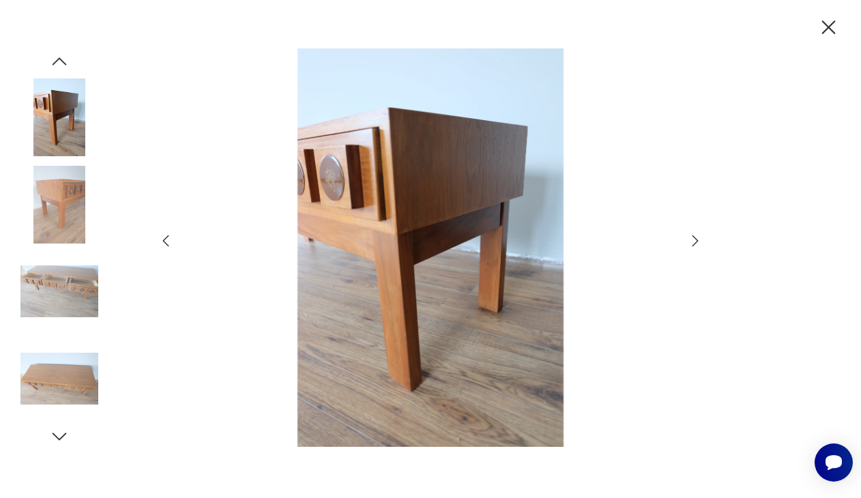
click at [691, 240] on icon "button" at bounding box center [695, 241] width 16 height 16
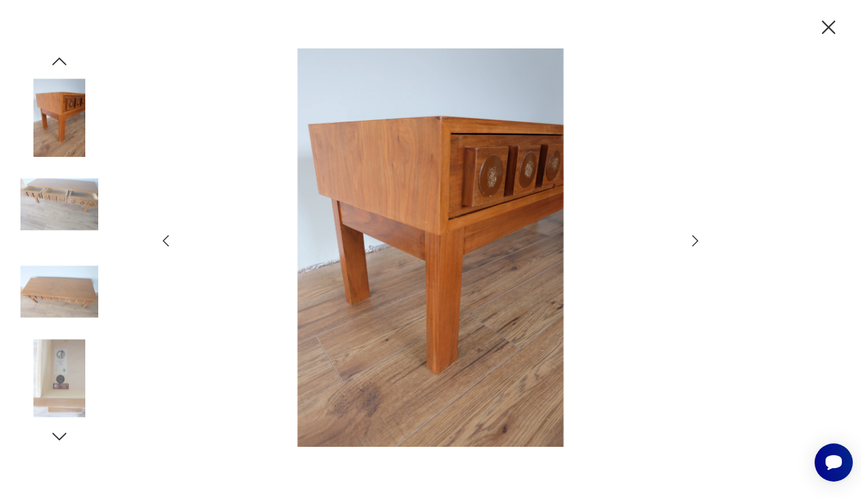
click at [691, 240] on icon "button" at bounding box center [695, 241] width 16 height 16
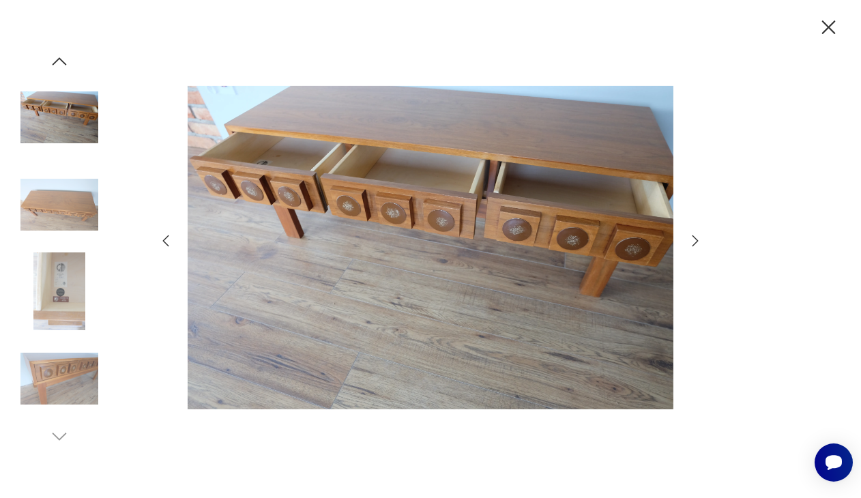
click at [691, 240] on icon "button" at bounding box center [695, 241] width 16 height 16
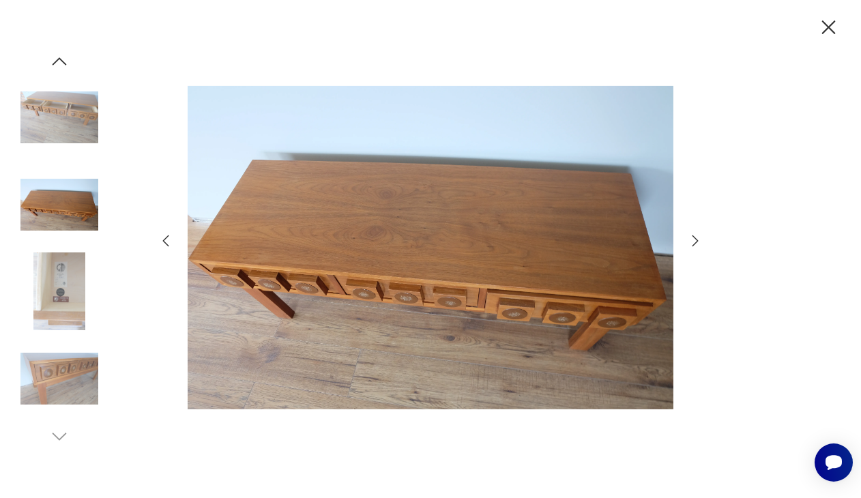
click at [691, 240] on icon "button" at bounding box center [695, 241] width 16 height 16
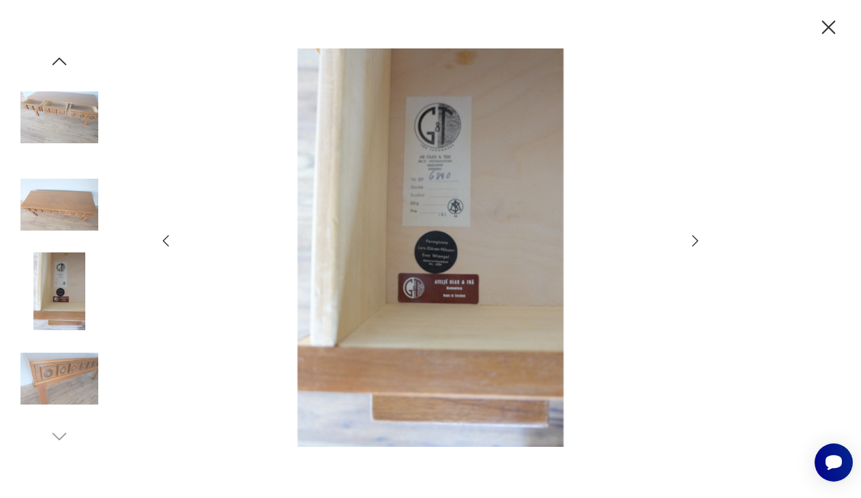
click at [691, 240] on icon "button" at bounding box center [695, 241] width 16 height 16
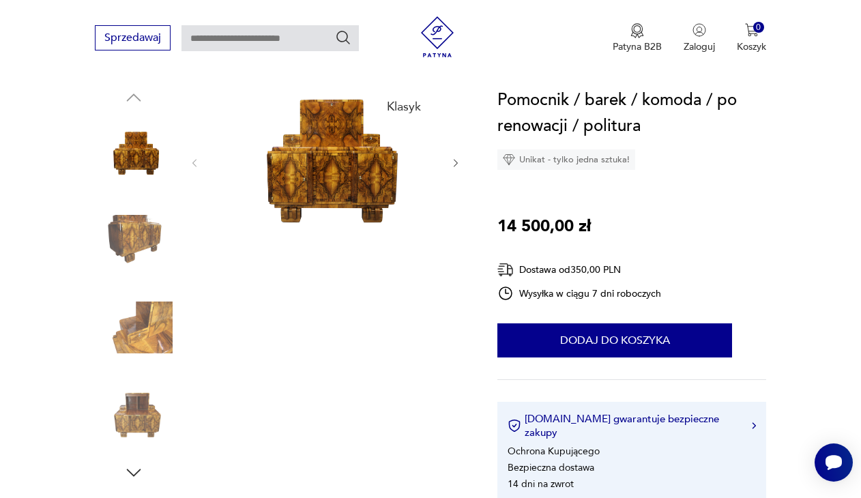
click at [317, 164] on img at bounding box center [325, 161] width 223 height 149
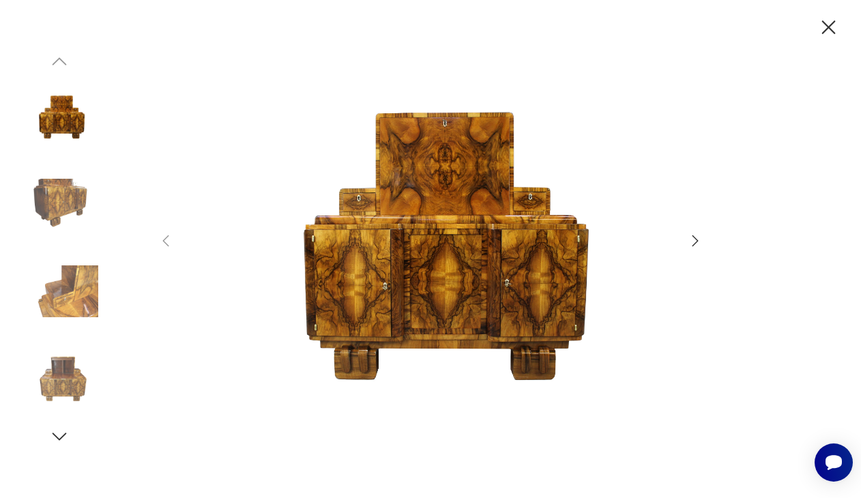
click at [686, 239] on div at bounding box center [431, 248] width 546 height 401
click at [691, 236] on icon "button" at bounding box center [695, 241] width 16 height 16
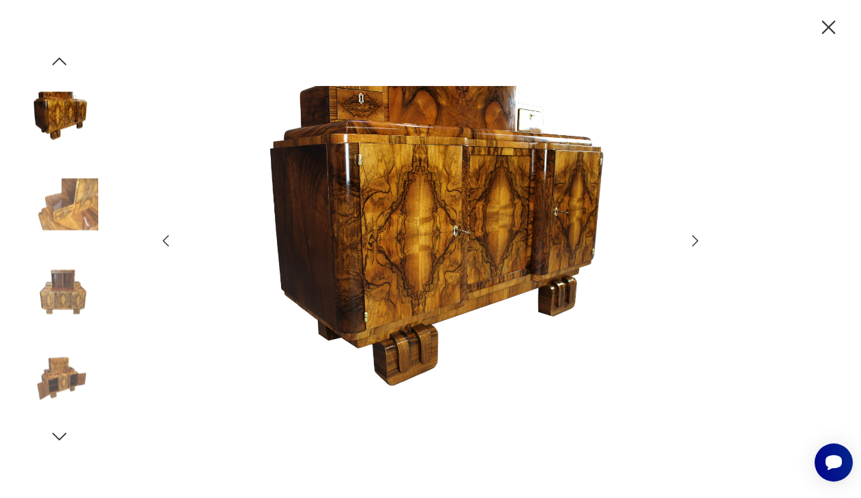
click at [691, 236] on icon "button" at bounding box center [695, 241] width 16 height 16
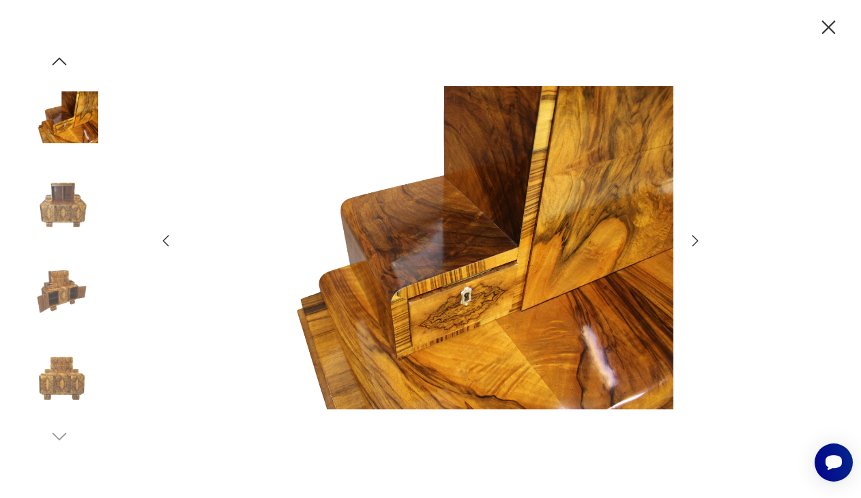
click at [691, 236] on icon "button" at bounding box center [695, 241] width 16 height 16
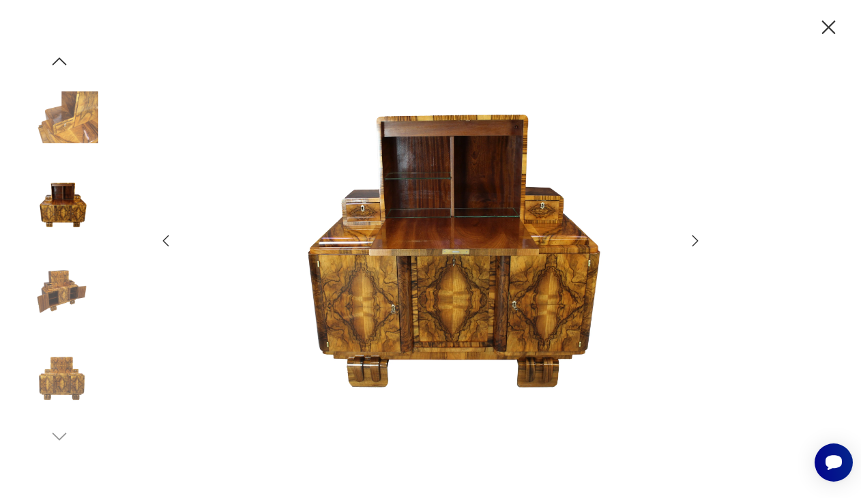
click at [691, 236] on icon "button" at bounding box center [695, 241] width 16 height 16
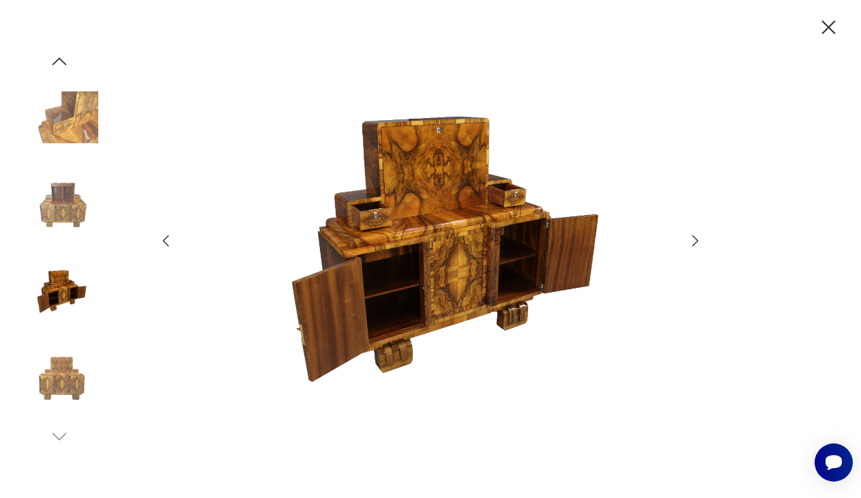
click at [691, 236] on icon "button" at bounding box center [695, 241] width 16 height 16
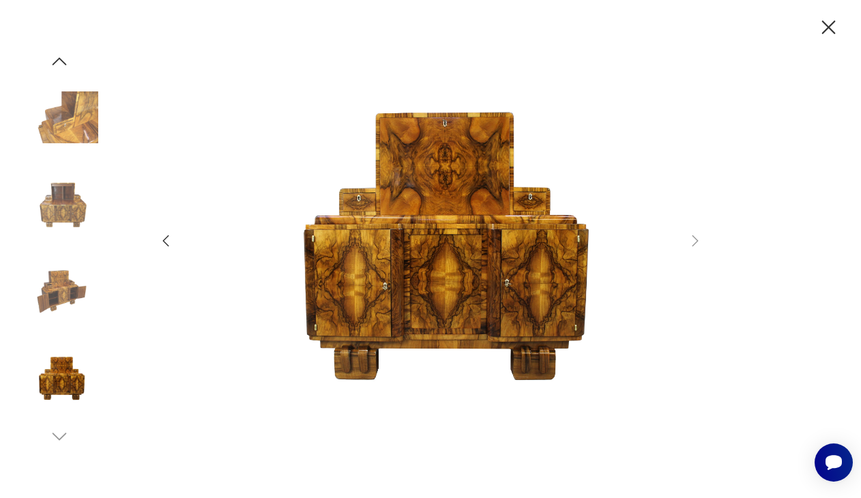
click at [831, 27] on icon "button" at bounding box center [829, 28] width 24 height 24
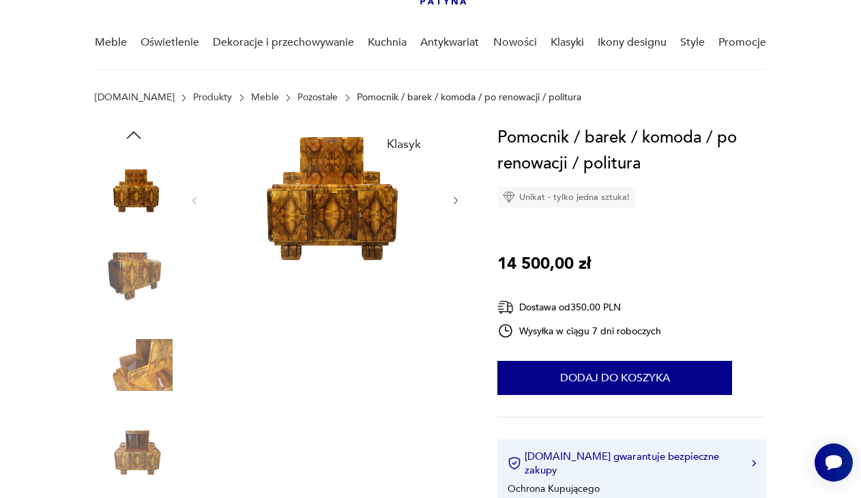
scroll to position [95, 0]
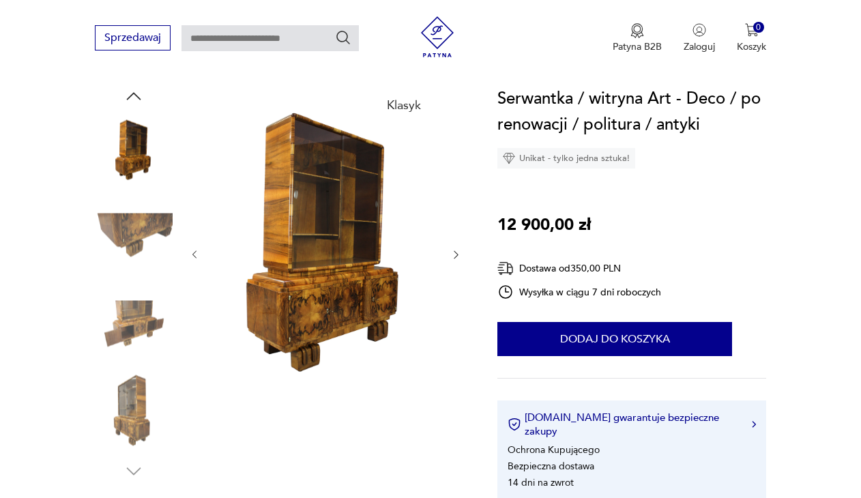
scroll to position [139, 0]
click at [454, 256] on icon "button" at bounding box center [455, 254] width 11 height 11
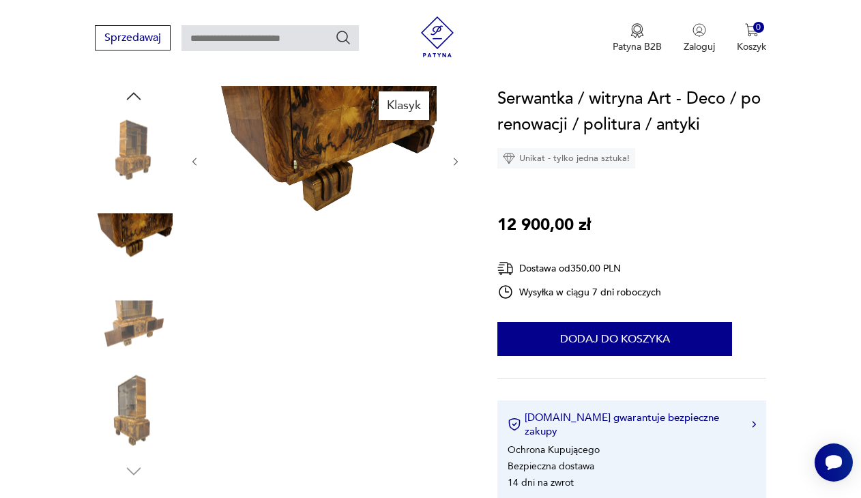
scroll to position [0, 0]
click at [454, 256] on div "Klasyk" at bounding box center [325, 284] width 273 height 396
click at [149, 344] on img at bounding box center [134, 326] width 78 height 78
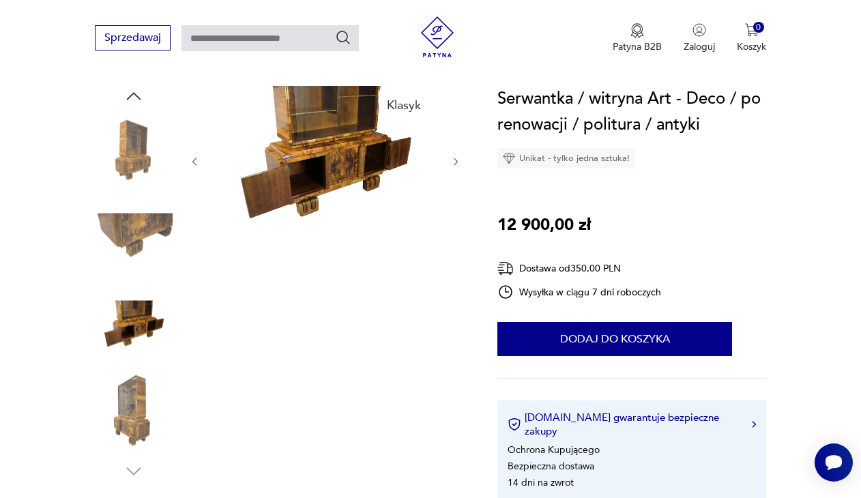
click at [130, 403] on img at bounding box center [134, 414] width 78 height 78
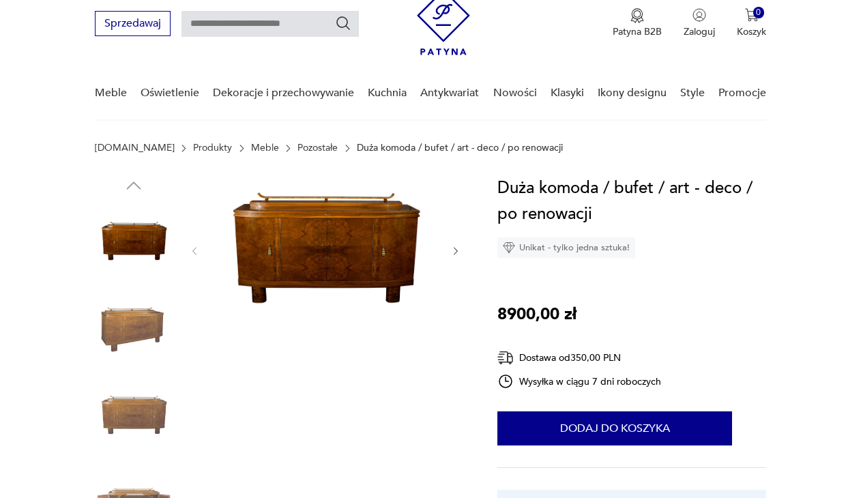
click at [399, 250] on img at bounding box center [325, 249] width 223 height 149
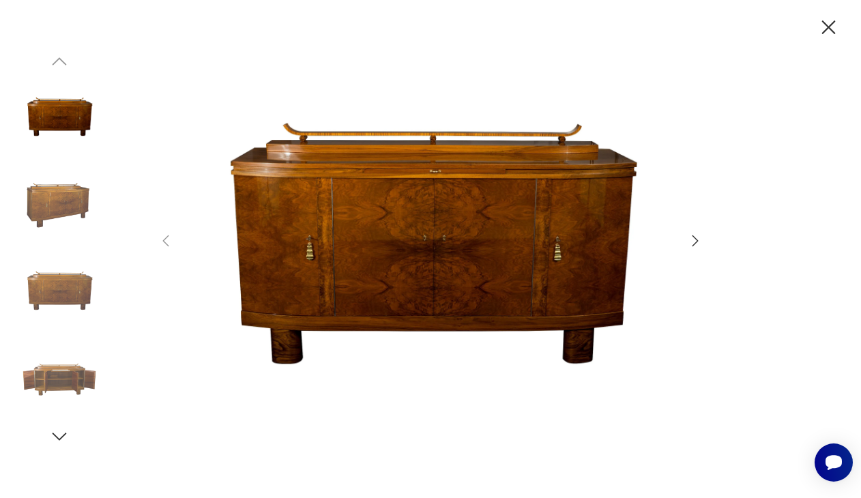
click at [693, 244] on icon "button" at bounding box center [695, 241] width 16 height 16
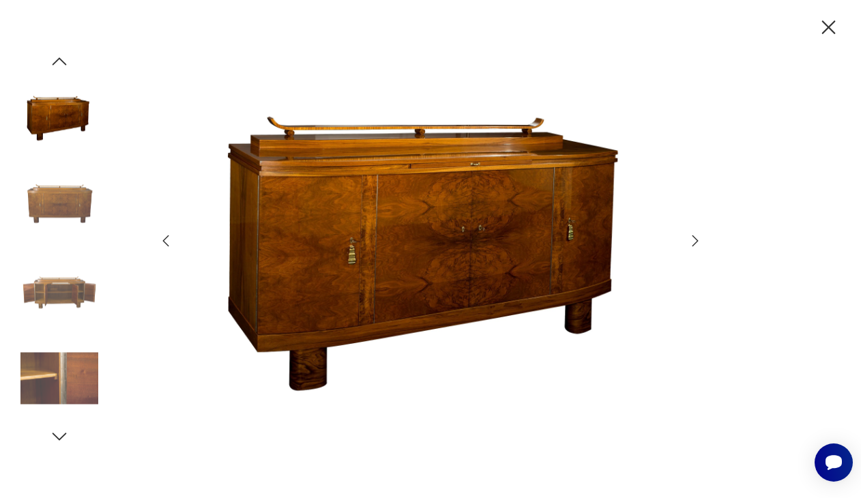
click at [693, 244] on icon "button" at bounding box center [695, 241] width 16 height 16
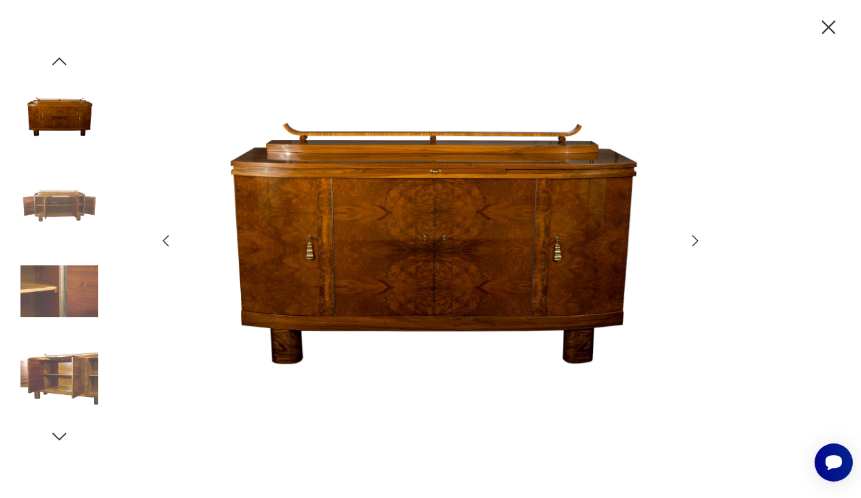
click at [693, 244] on icon "button" at bounding box center [695, 241] width 16 height 16
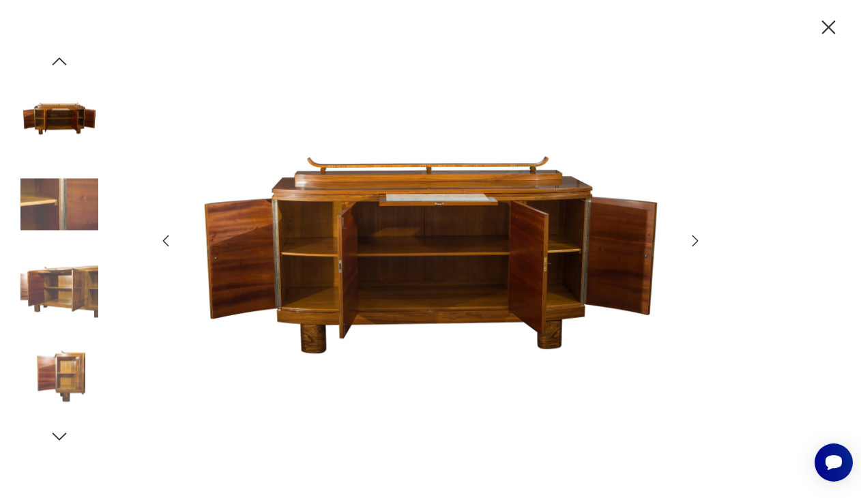
click at [693, 244] on icon "button" at bounding box center [695, 241] width 16 height 16
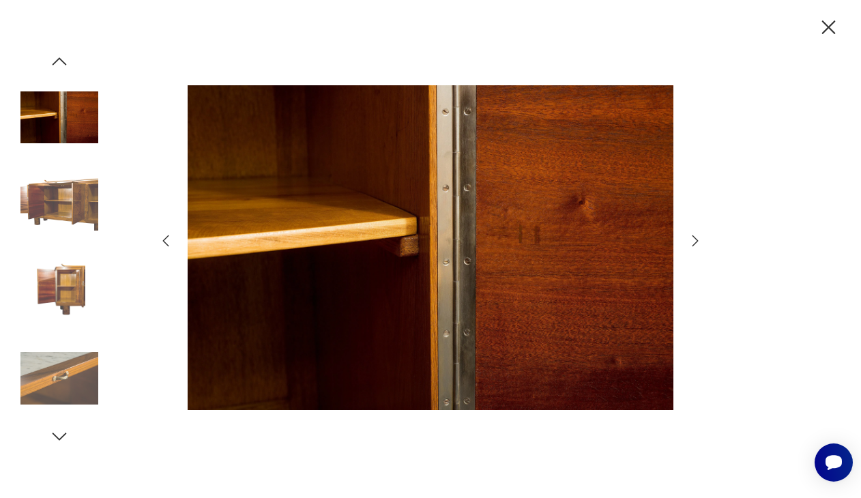
click at [693, 244] on icon "button" at bounding box center [695, 241] width 16 height 16
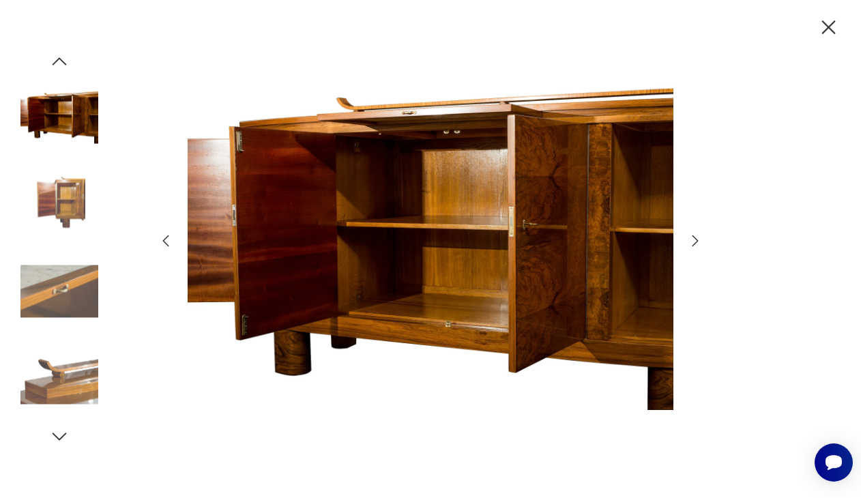
click at [693, 244] on icon "button" at bounding box center [695, 241] width 16 height 16
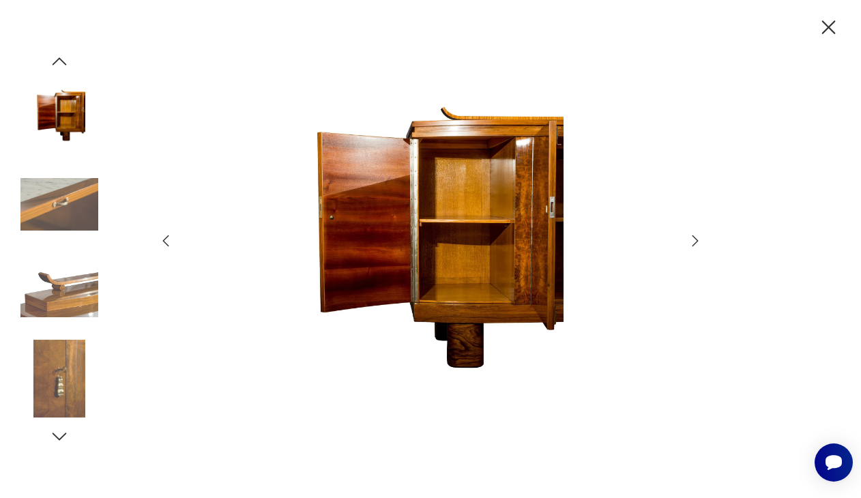
click at [693, 244] on icon "button" at bounding box center [695, 241] width 16 height 16
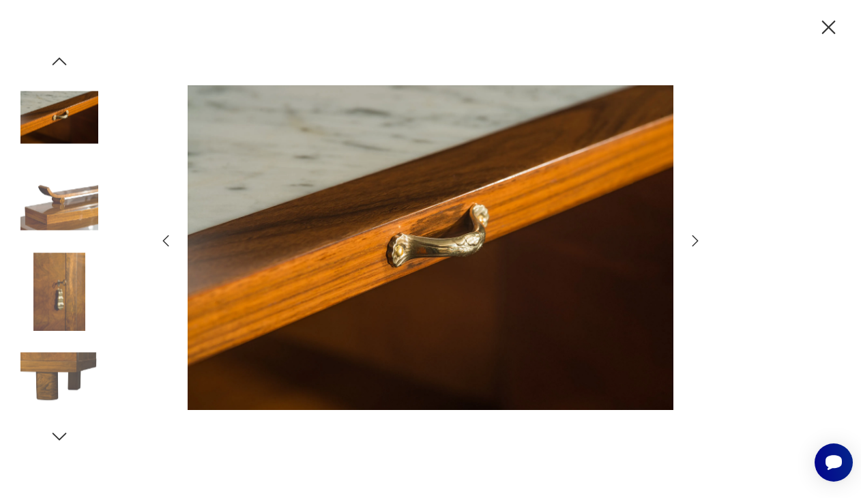
click at [693, 244] on icon "button" at bounding box center [695, 241] width 16 height 16
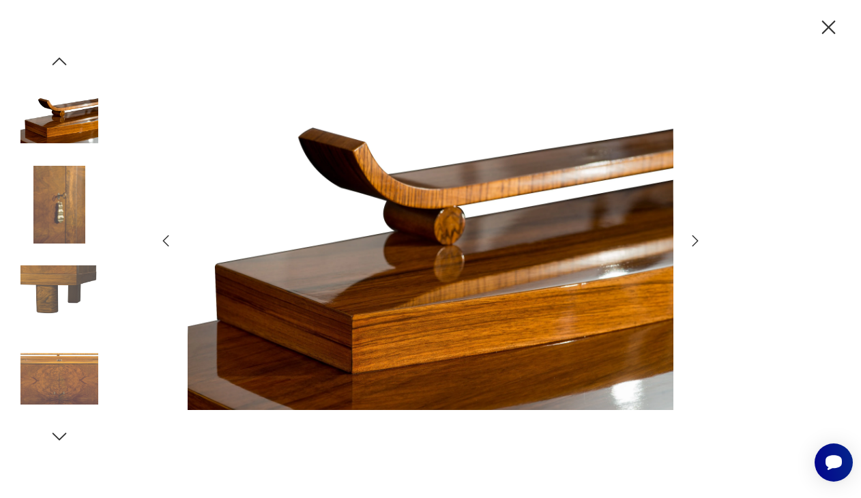
click at [693, 244] on icon "button" at bounding box center [695, 241] width 16 height 16
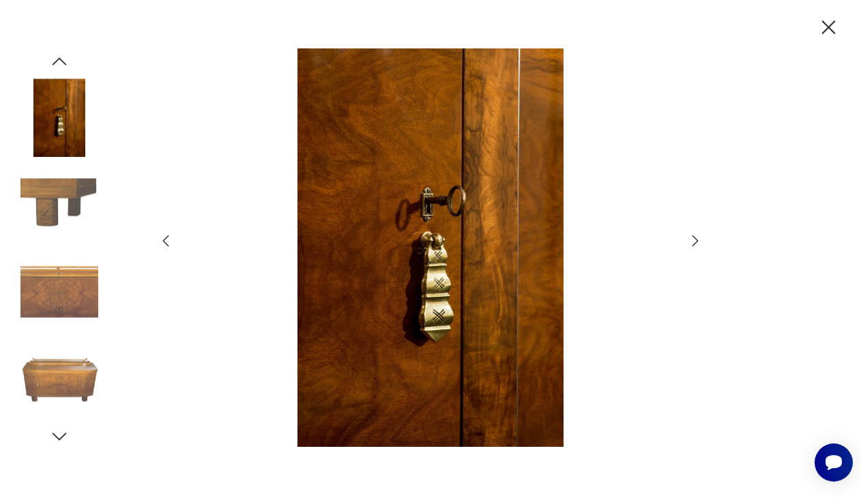
click at [693, 244] on icon "button" at bounding box center [695, 241] width 16 height 16
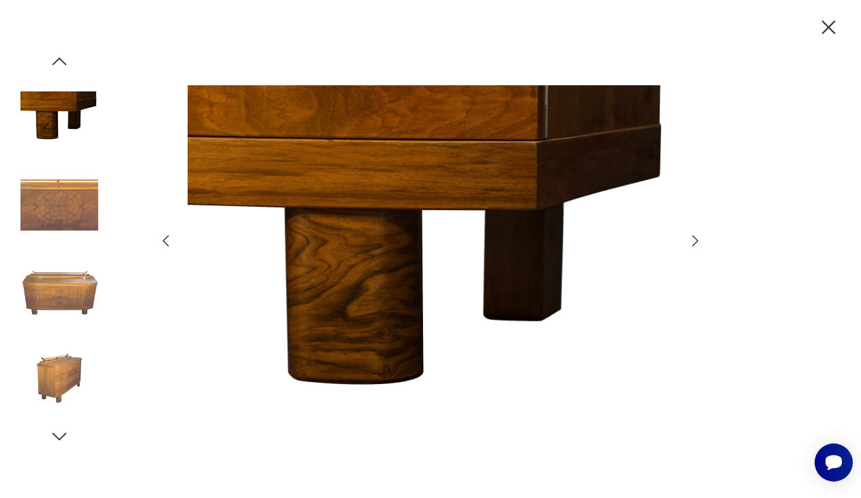
click at [693, 244] on icon "button" at bounding box center [695, 241] width 16 height 16
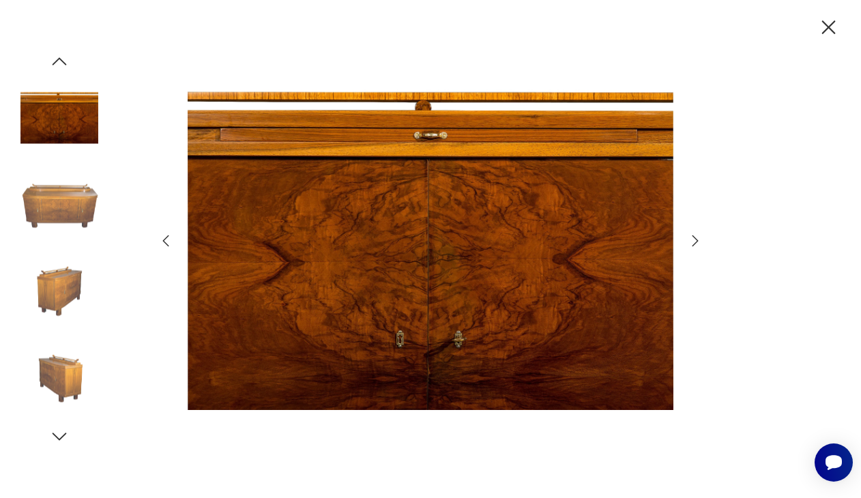
click at [693, 244] on icon "button" at bounding box center [695, 241] width 16 height 16
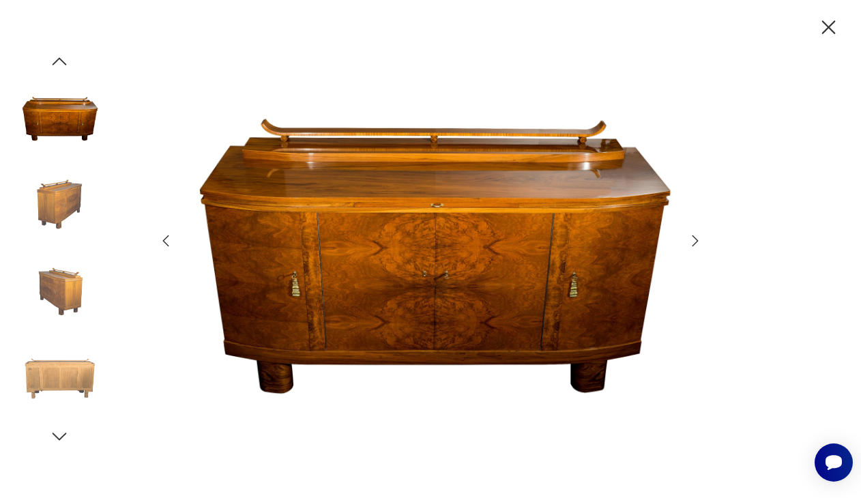
click at [693, 244] on icon "button" at bounding box center [695, 241] width 16 height 16
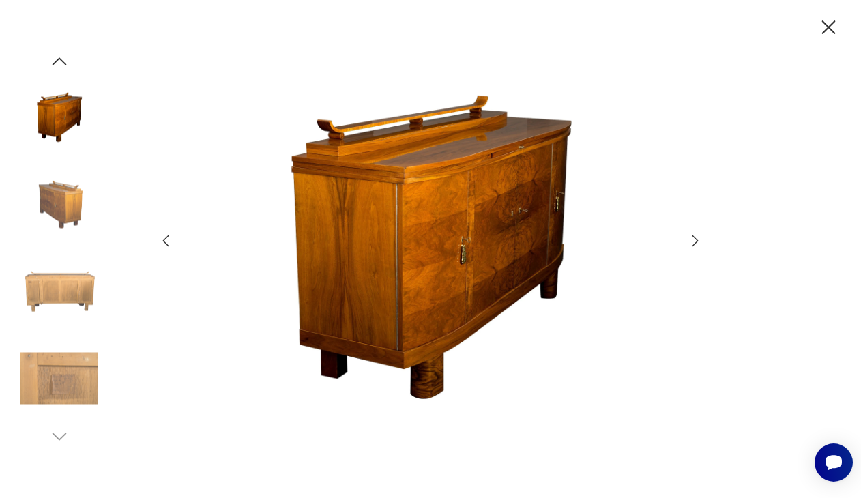
click at [826, 35] on icon "button" at bounding box center [829, 28] width 24 height 24
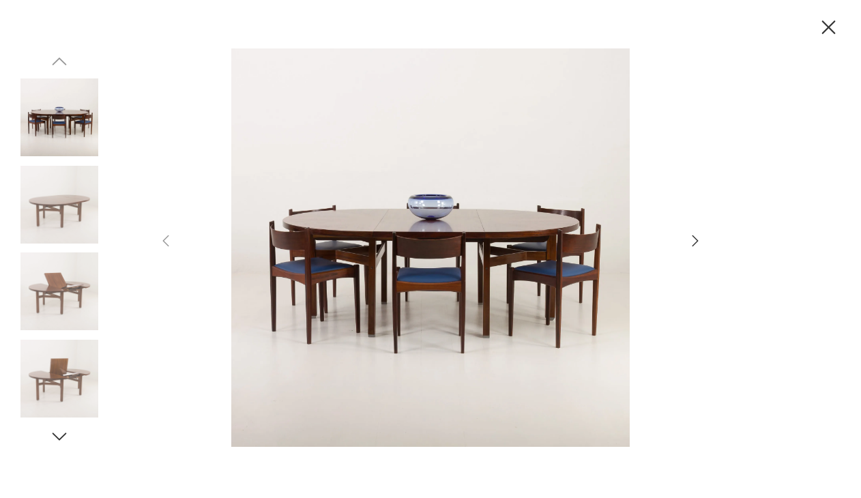
scroll to position [113, 0]
click at [693, 242] on icon "button" at bounding box center [695, 241] width 16 height 16
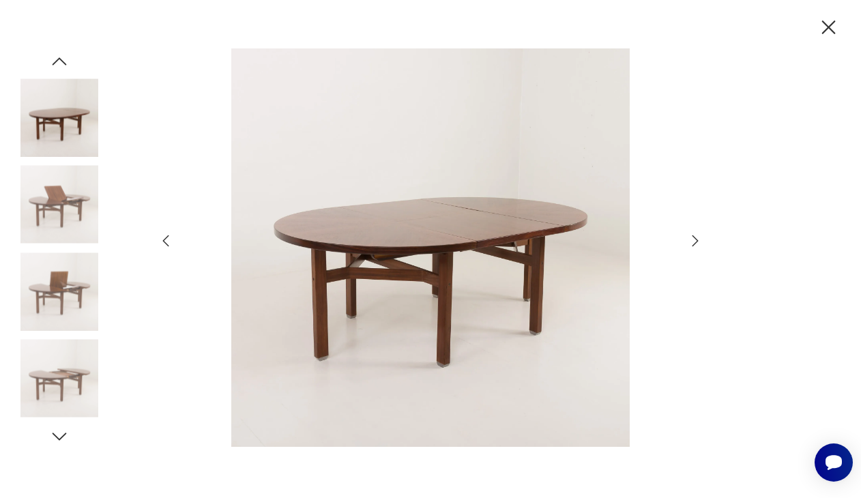
scroll to position [0, 0]
click at [693, 242] on icon "button" at bounding box center [695, 241] width 16 height 16
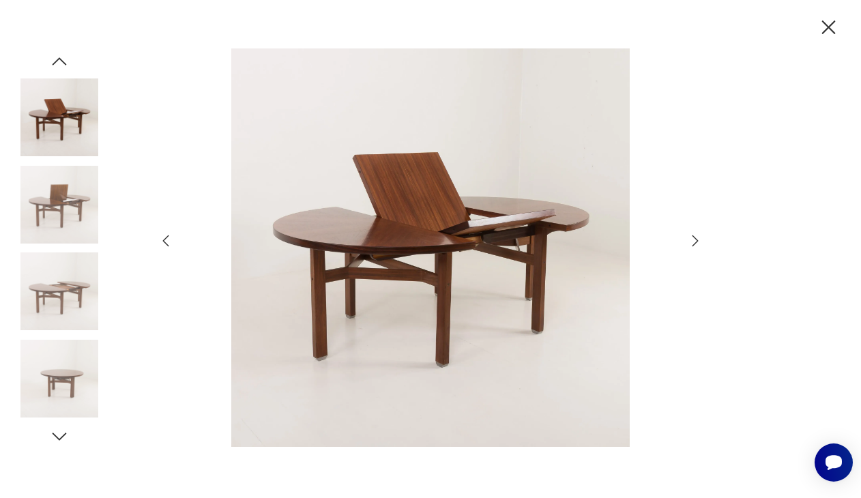
click at [693, 242] on icon "button" at bounding box center [695, 241] width 16 height 16
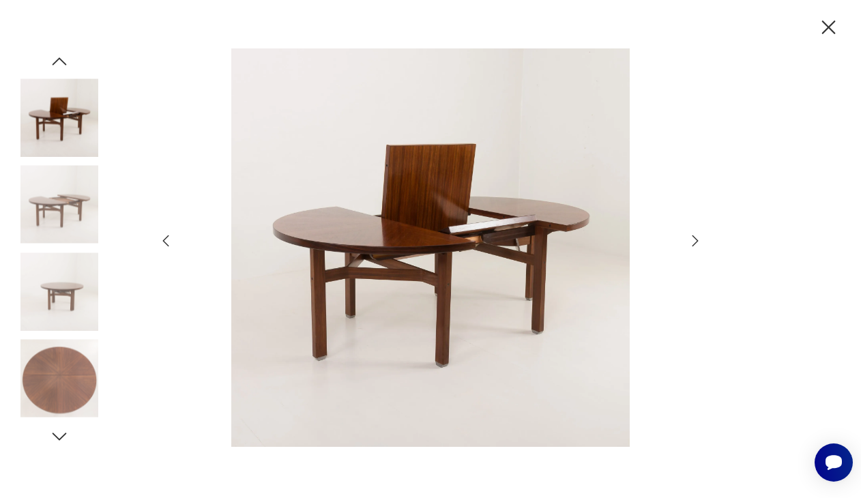
click at [693, 242] on icon "button" at bounding box center [695, 241] width 16 height 16
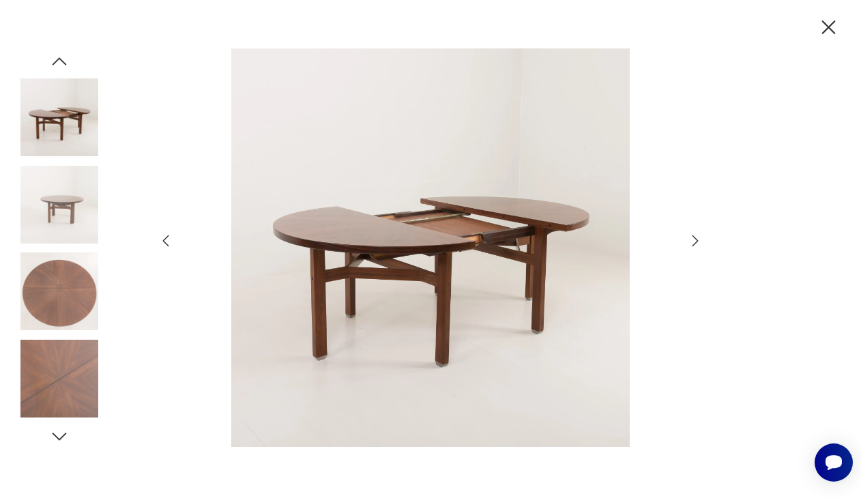
click at [693, 242] on icon "button" at bounding box center [695, 241] width 16 height 16
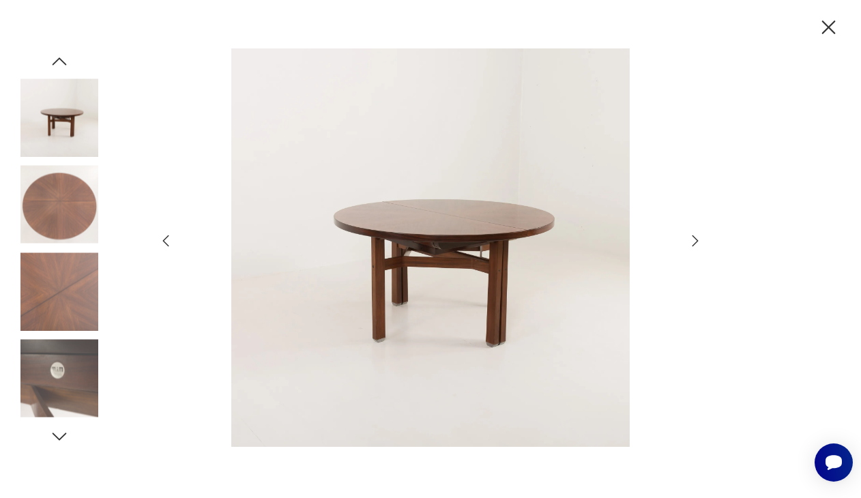
click at [693, 242] on icon "button" at bounding box center [695, 241] width 16 height 16
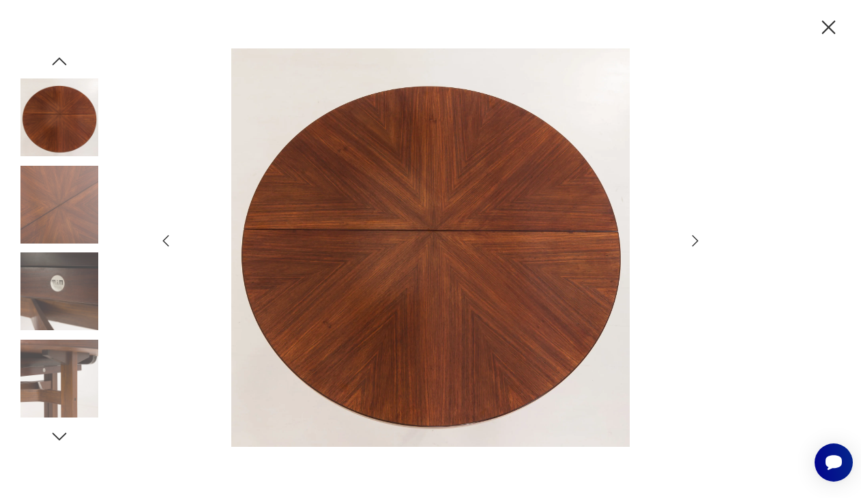
click at [693, 242] on icon "button" at bounding box center [695, 241] width 16 height 16
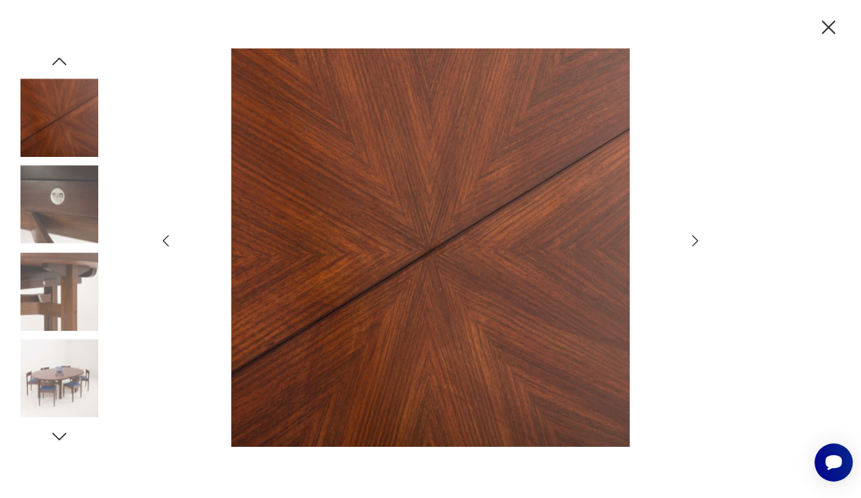
click at [693, 242] on icon "button" at bounding box center [695, 241] width 16 height 16
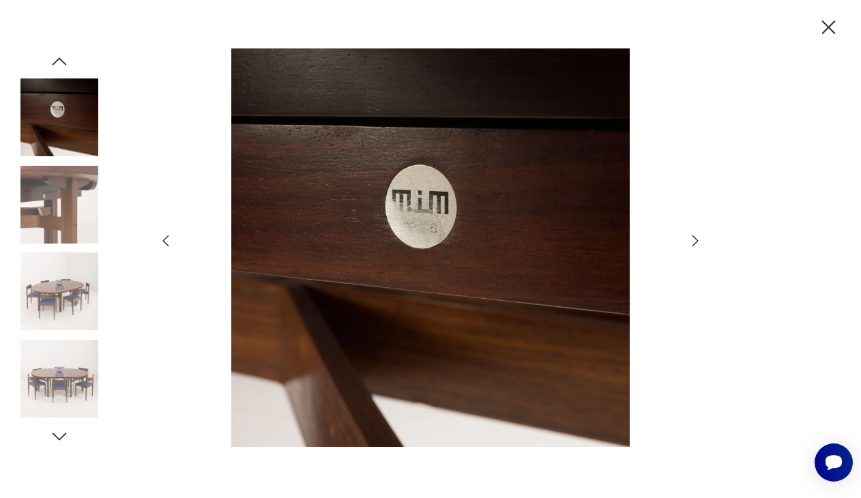
click at [693, 242] on icon "button" at bounding box center [695, 241] width 16 height 16
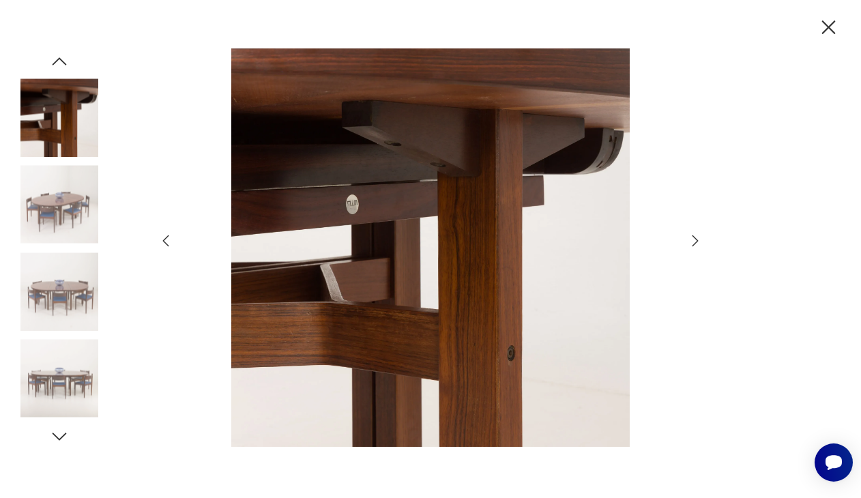
click at [693, 242] on icon "button" at bounding box center [695, 241] width 16 height 16
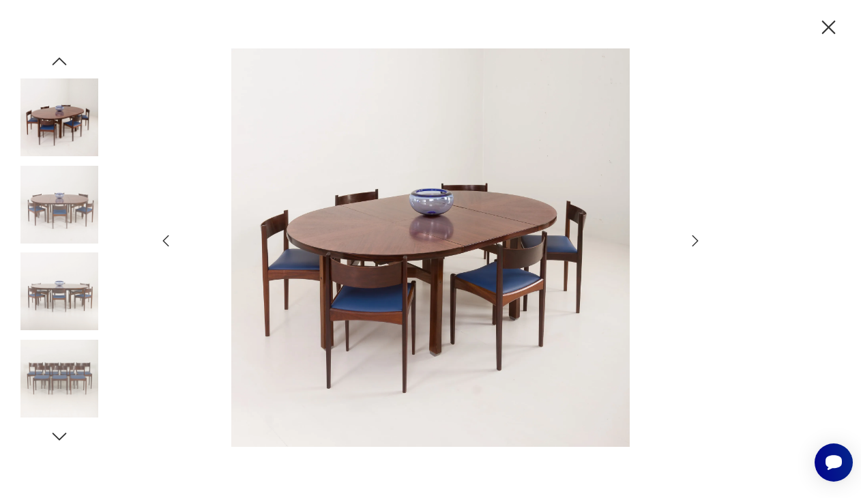
click at [693, 242] on icon "button" at bounding box center [695, 241] width 16 height 16
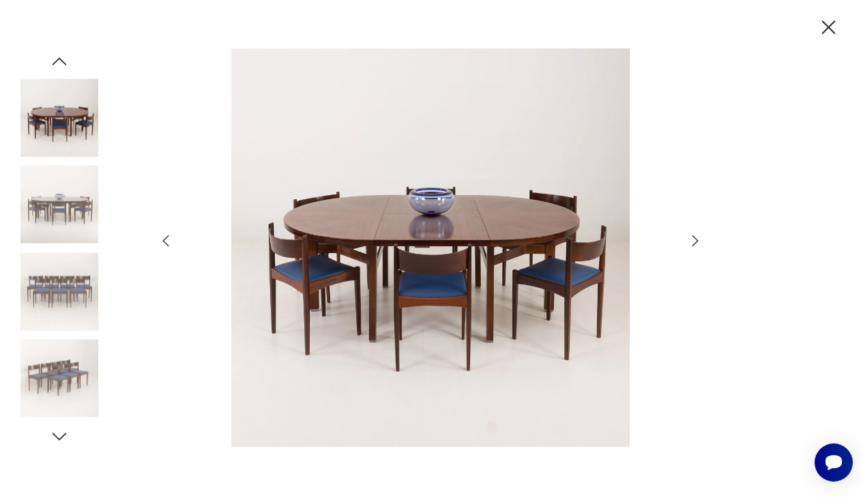
click at [693, 242] on icon "button" at bounding box center [695, 241] width 16 height 16
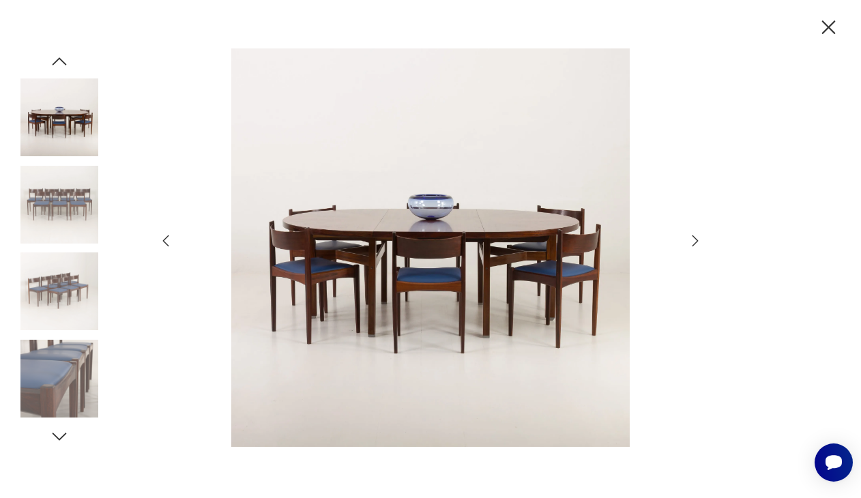
click at [693, 242] on icon "button" at bounding box center [695, 241] width 16 height 16
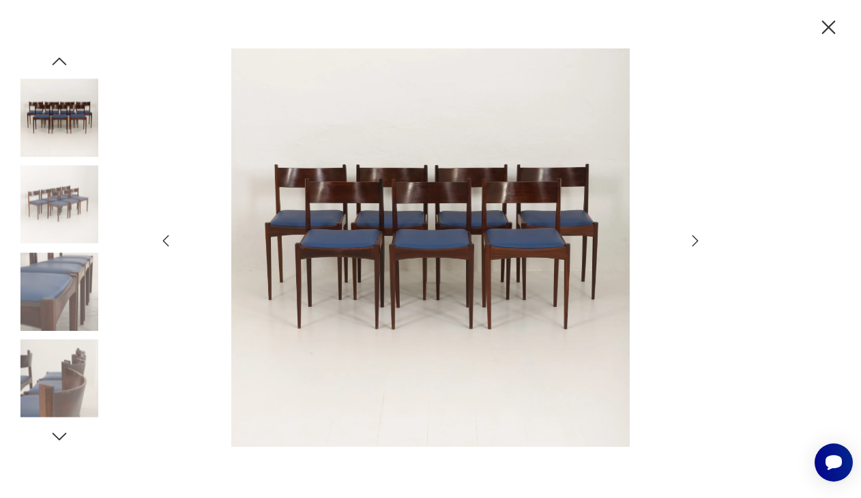
click at [693, 242] on icon "button" at bounding box center [695, 241] width 16 height 16
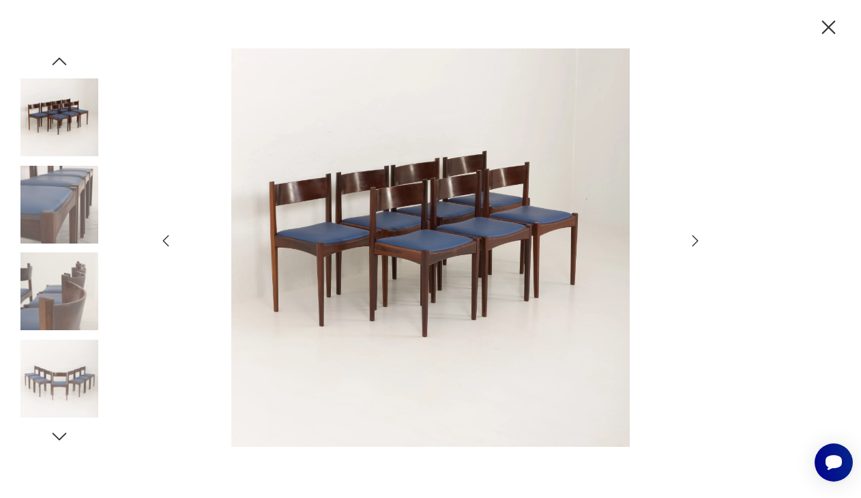
click at [693, 242] on icon "button" at bounding box center [695, 241] width 16 height 16
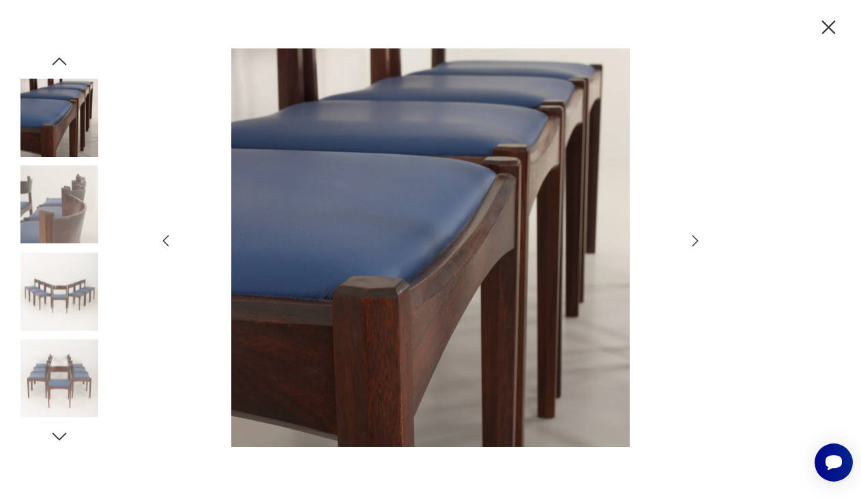
click at [693, 242] on icon "button" at bounding box center [695, 241] width 16 height 16
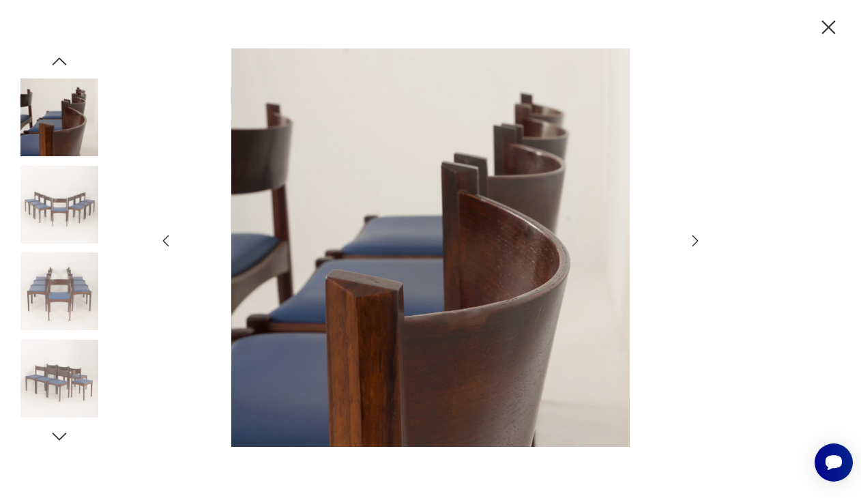
click at [693, 242] on icon "button" at bounding box center [695, 241] width 16 height 16
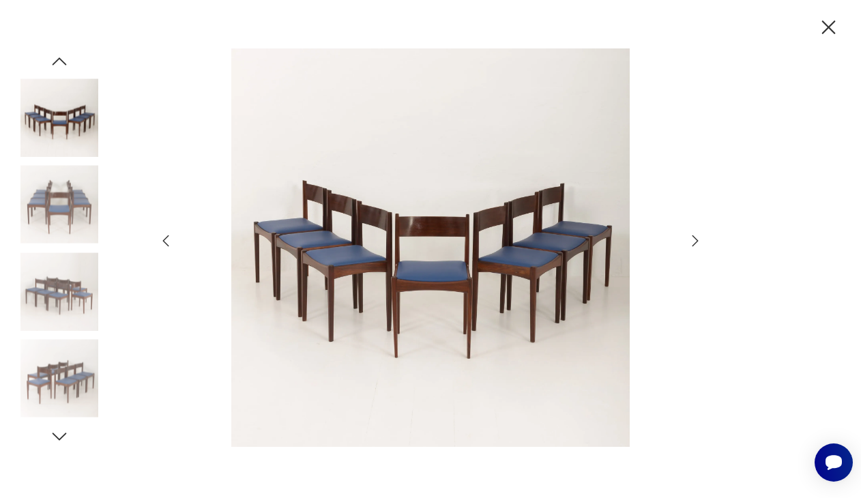
click at [693, 242] on icon "button" at bounding box center [695, 241] width 16 height 16
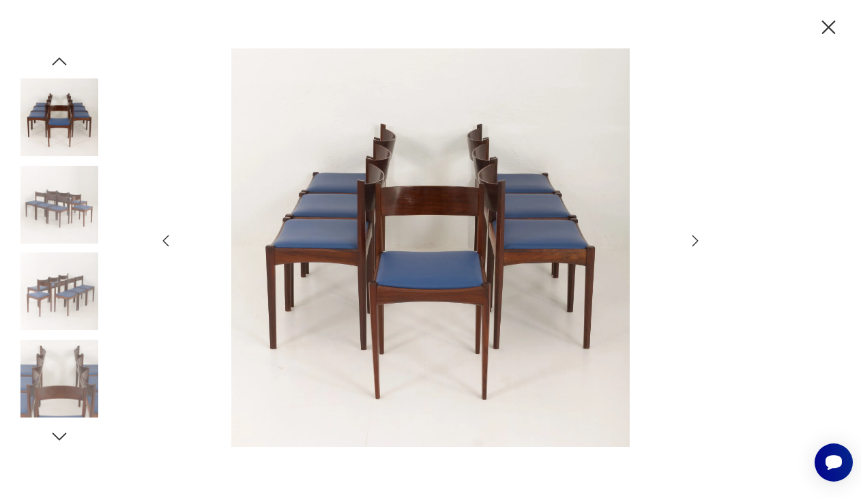
click at [693, 242] on icon "button" at bounding box center [695, 241] width 16 height 16
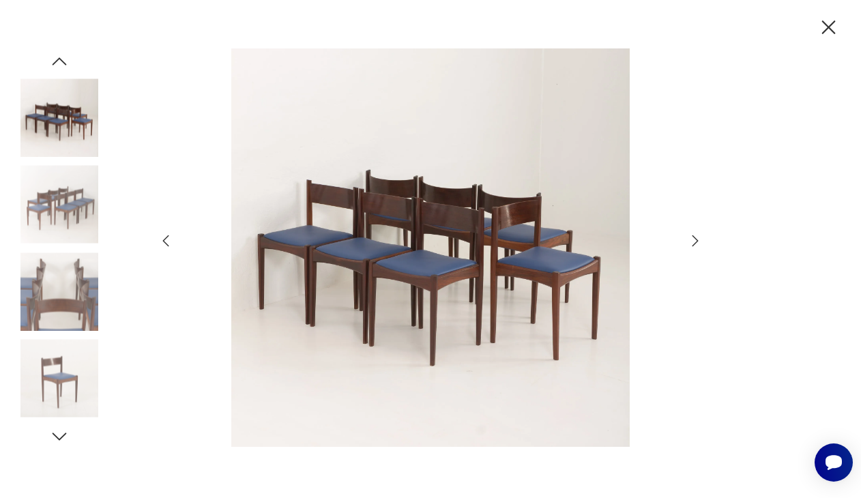
click at [693, 242] on icon "button" at bounding box center [695, 241] width 16 height 16
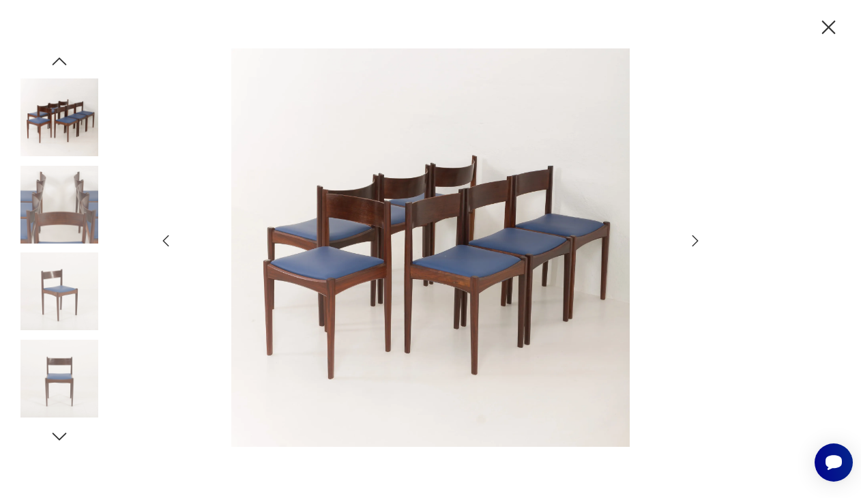
click at [693, 242] on icon "button" at bounding box center [695, 241] width 16 height 16
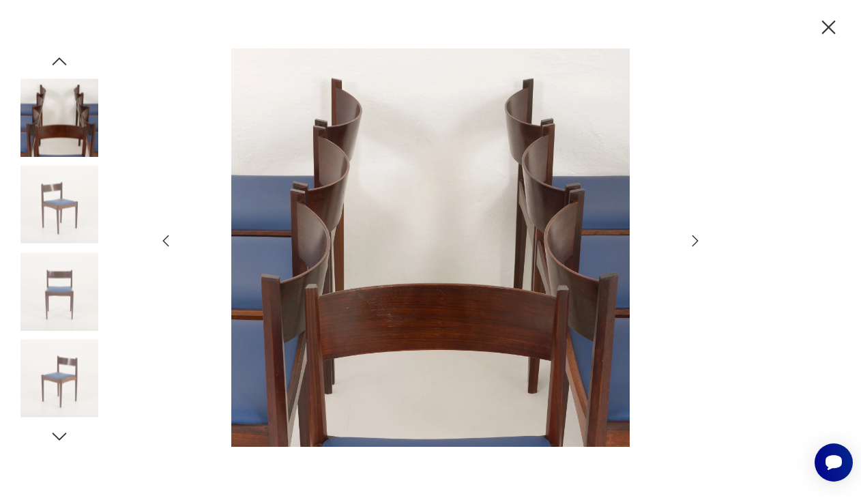
click at [693, 242] on icon "button" at bounding box center [695, 241] width 16 height 16
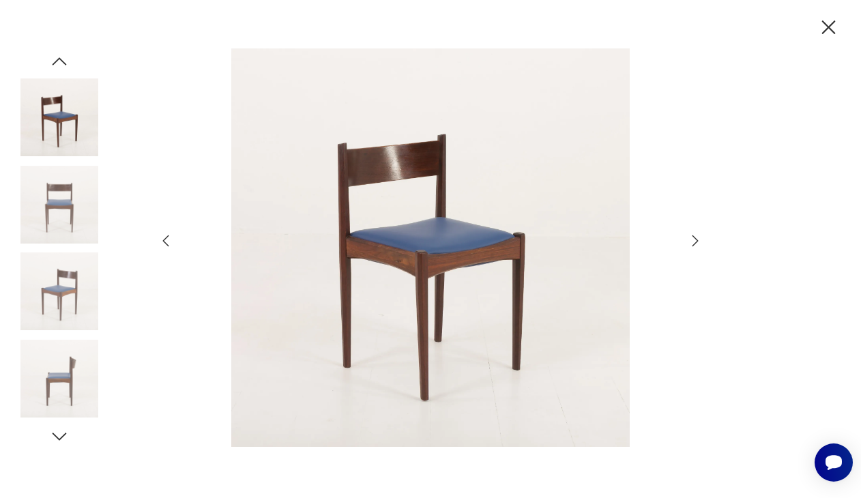
click at [693, 242] on icon "button" at bounding box center [695, 241] width 16 height 16
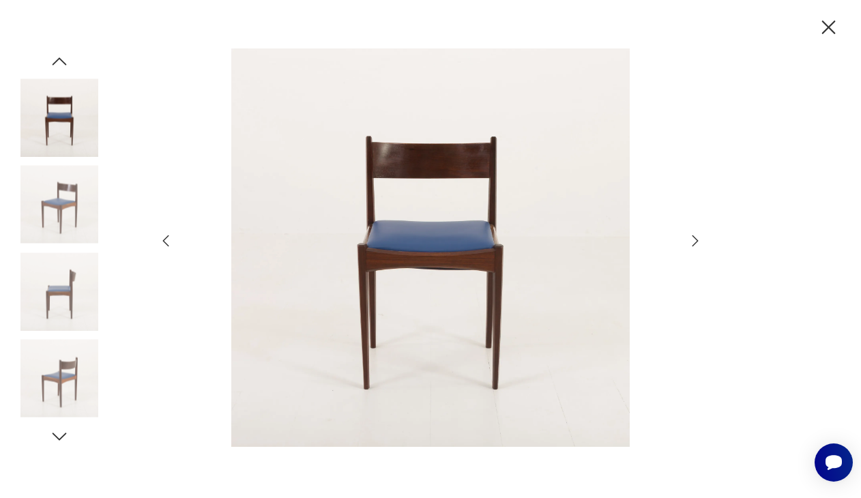
click at [693, 242] on icon "button" at bounding box center [695, 241] width 16 height 16
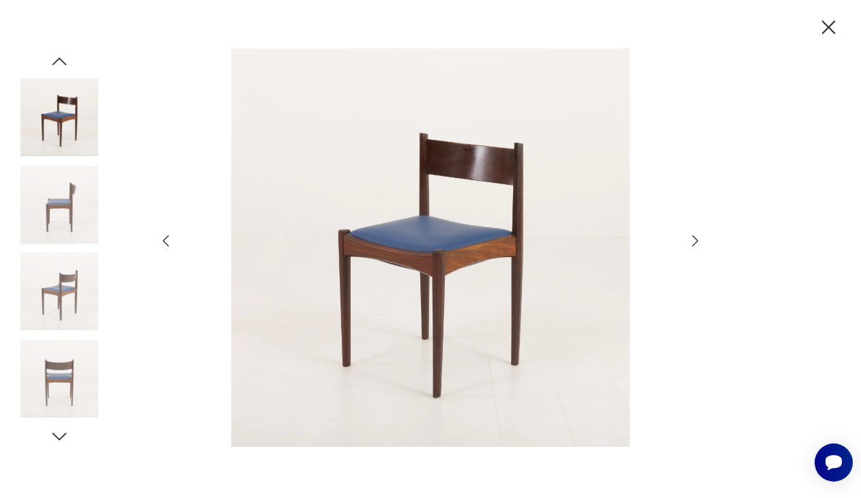
click at [693, 242] on icon "button" at bounding box center [695, 241] width 16 height 16
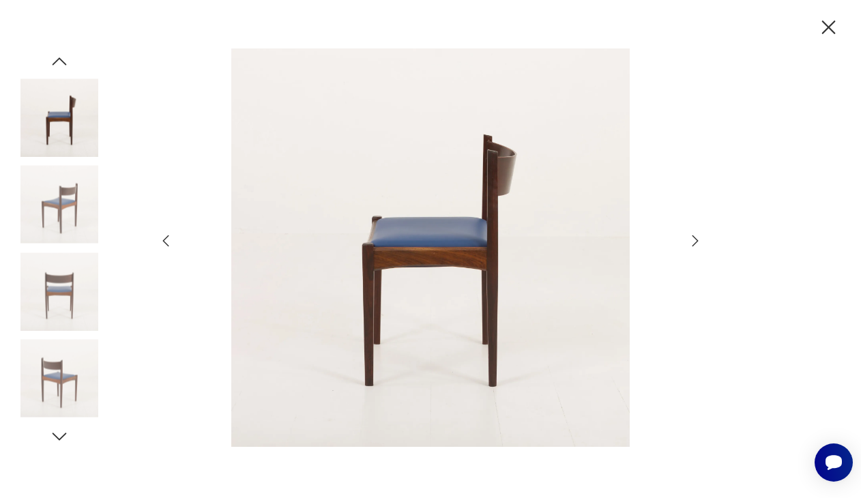
click at [693, 242] on icon "button" at bounding box center [695, 241] width 16 height 16
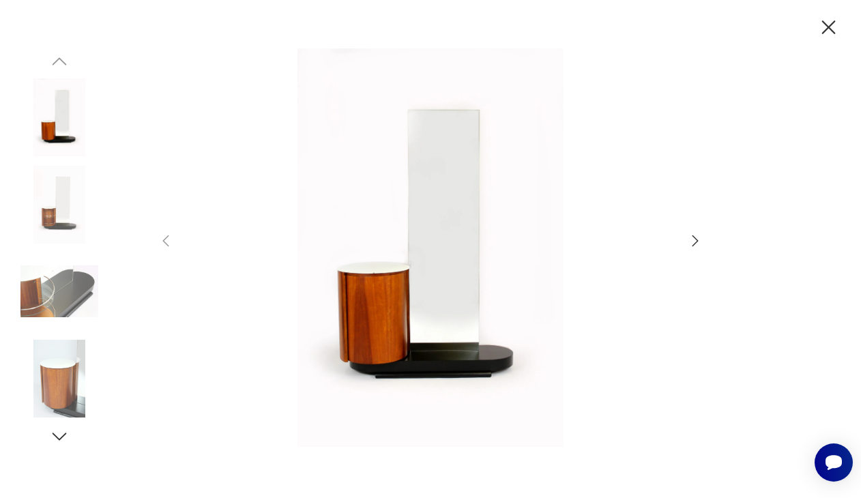
click at [691, 238] on icon "button" at bounding box center [695, 241] width 16 height 16
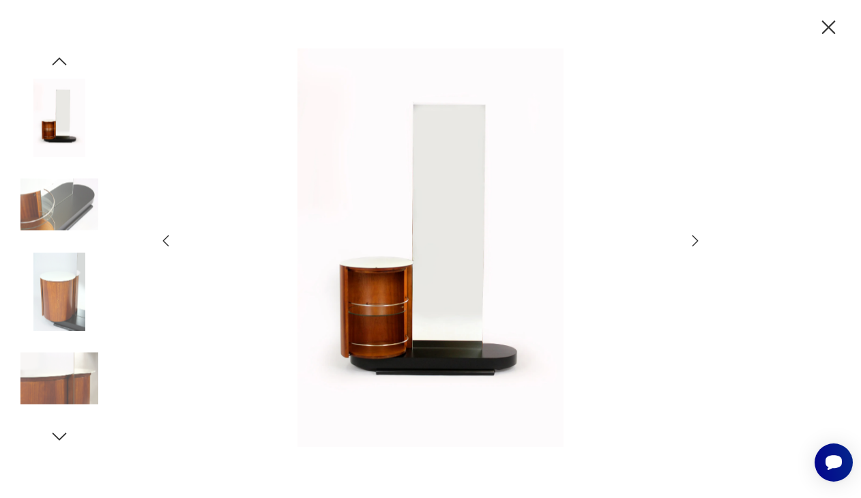
click at [691, 238] on icon "button" at bounding box center [695, 241] width 16 height 16
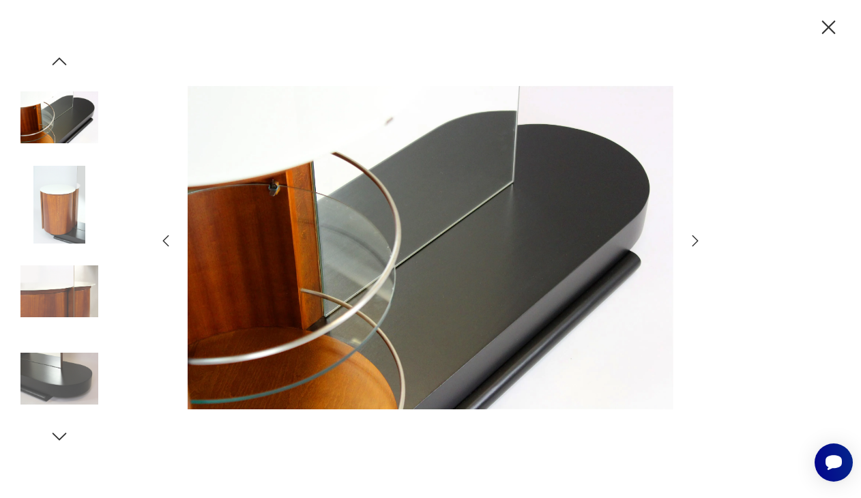
click at [691, 238] on icon "button" at bounding box center [695, 241] width 16 height 16
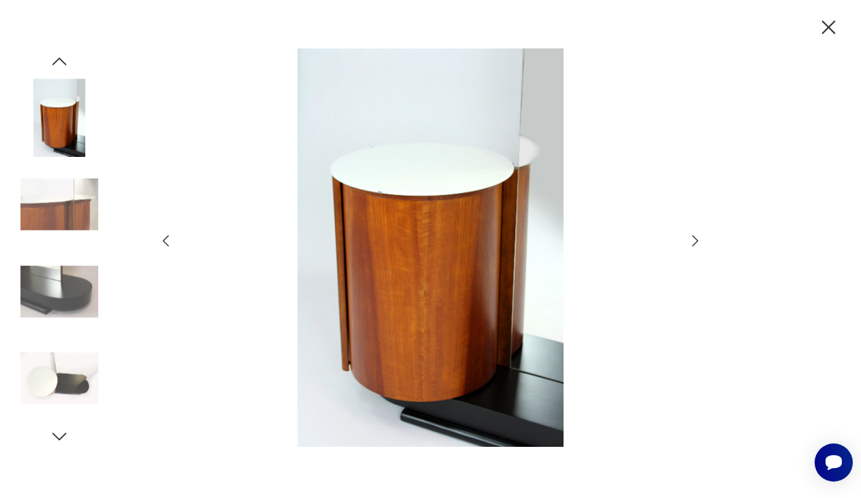
click at [691, 238] on icon "button" at bounding box center [695, 241] width 16 height 16
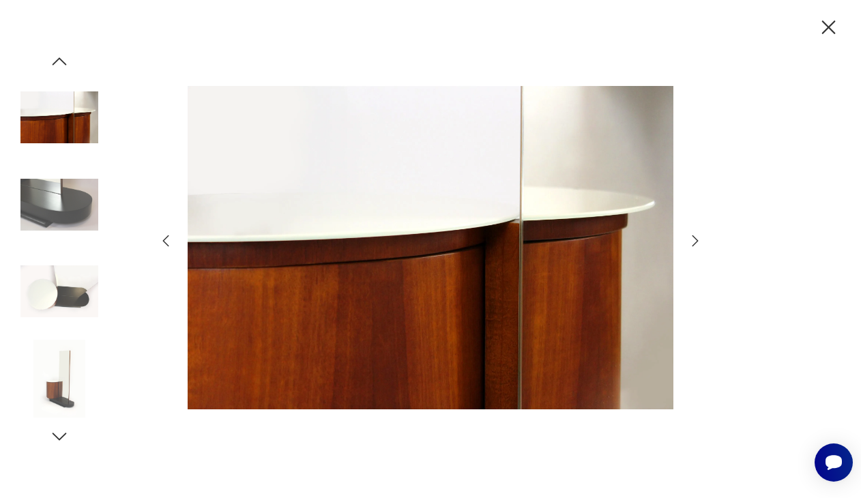
click at [691, 238] on icon "button" at bounding box center [695, 241] width 16 height 16
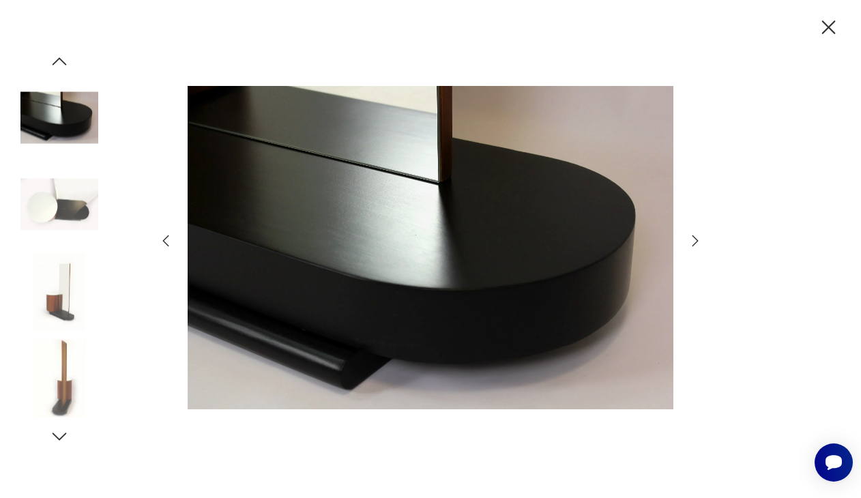
click at [691, 238] on icon "button" at bounding box center [695, 241] width 16 height 16
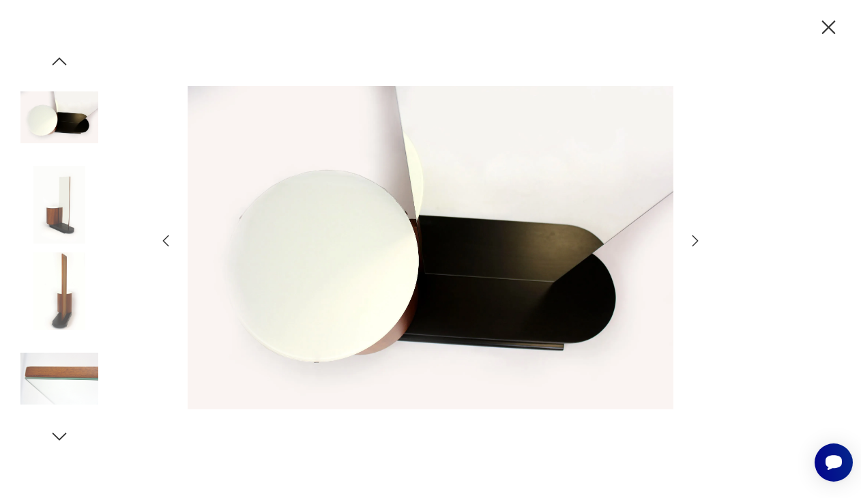
click at [691, 238] on icon "button" at bounding box center [695, 241] width 16 height 16
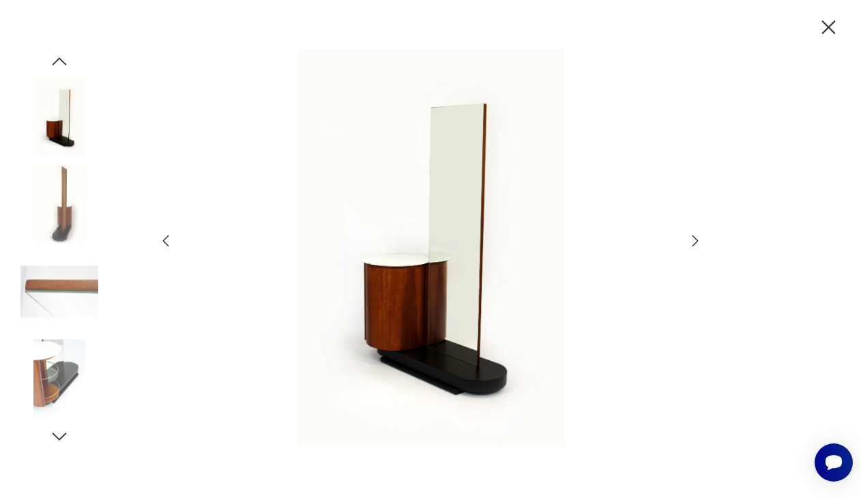
click at [691, 238] on icon "button" at bounding box center [695, 241] width 16 height 16
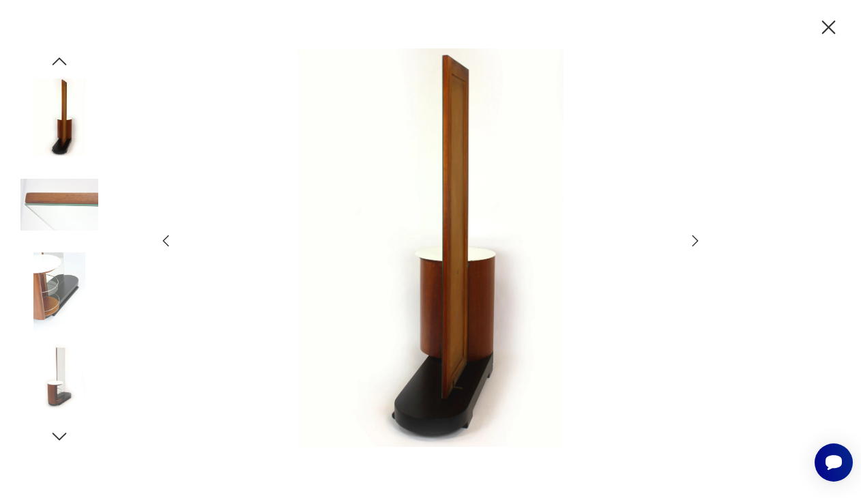
click at [691, 238] on icon "button" at bounding box center [695, 241] width 16 height 16
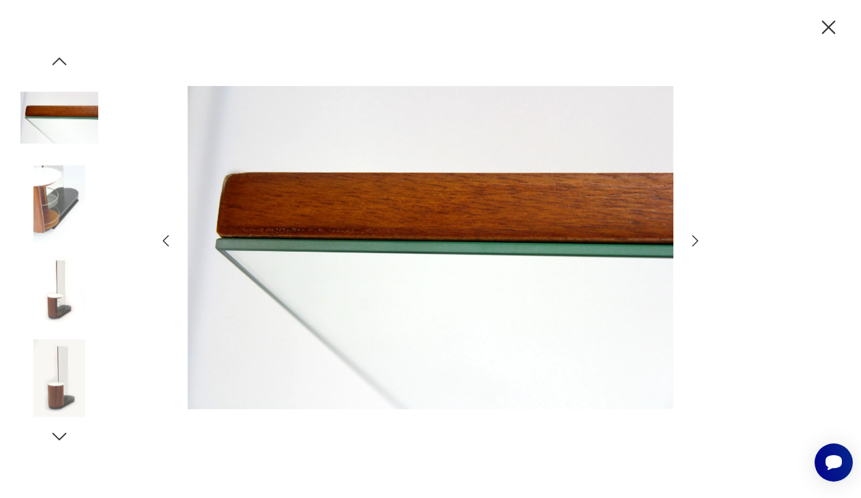
click at [691, 238] on icon "button" at bounding box center [695, 241] width 16 height 16
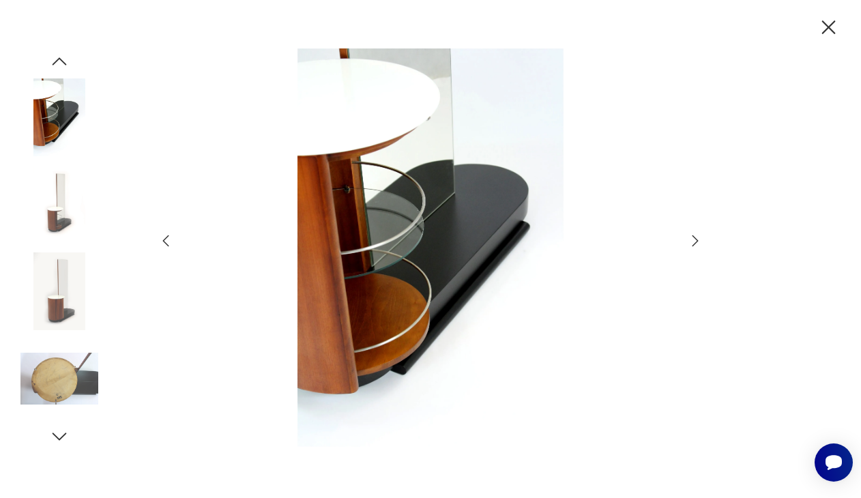
click at [691, 238] on icon "button" at bounding box center [695, 241] width 16 height 16
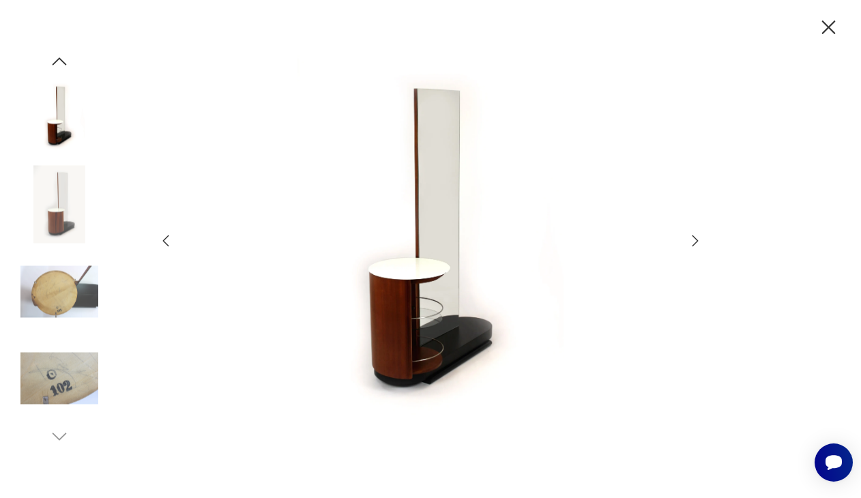
click at [691, 238] on icon "button" at bounding box center [695, 241] width 16 height 16
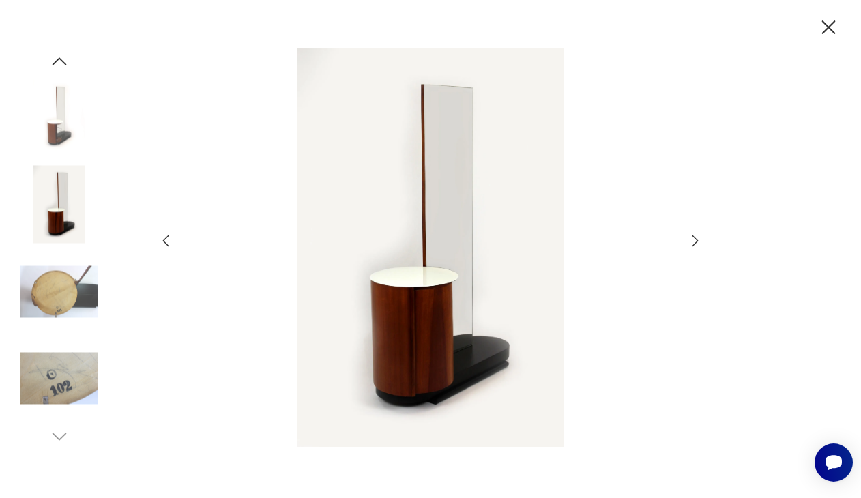
click at [691, 238] on icon "button" at bounding box center [695, 241] width 16 height 16
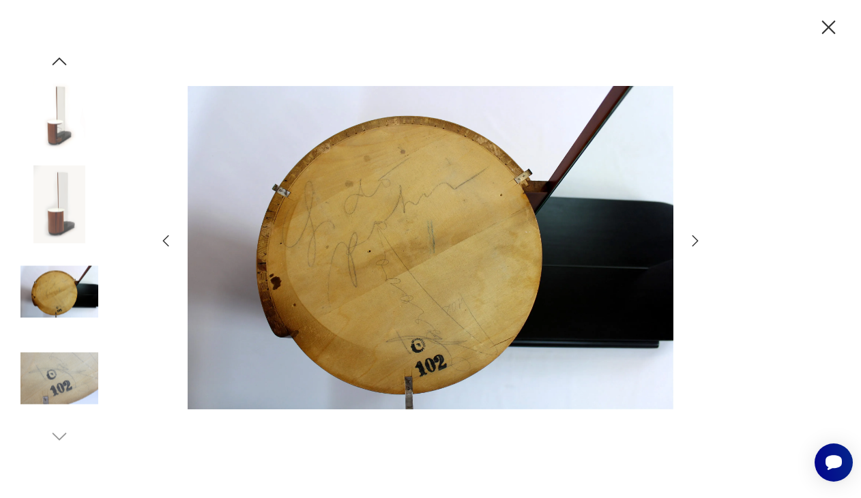
click at [691, 238] on icon "button" at bounding box center [695, 241] width 16 height 16
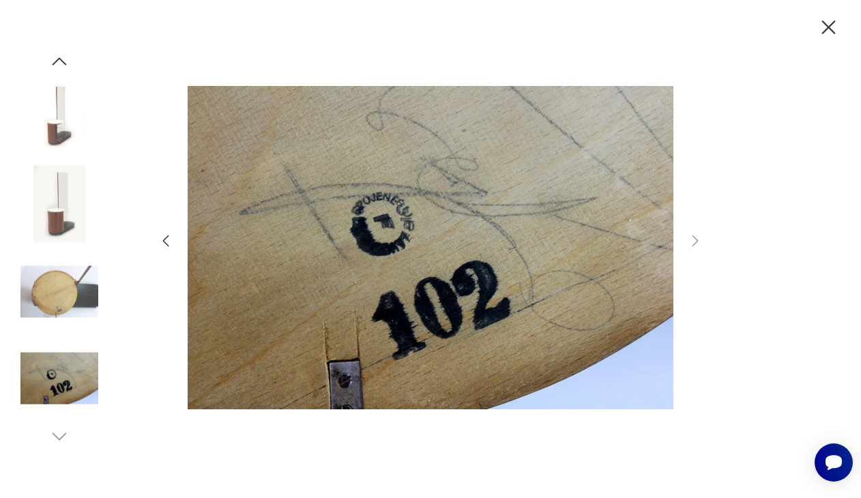
click at [821, 29] on icon "button" at bounding box center [829, 28] width 24 height 24
